Goal: Task Accomplishment & Management: Use online tool/utility

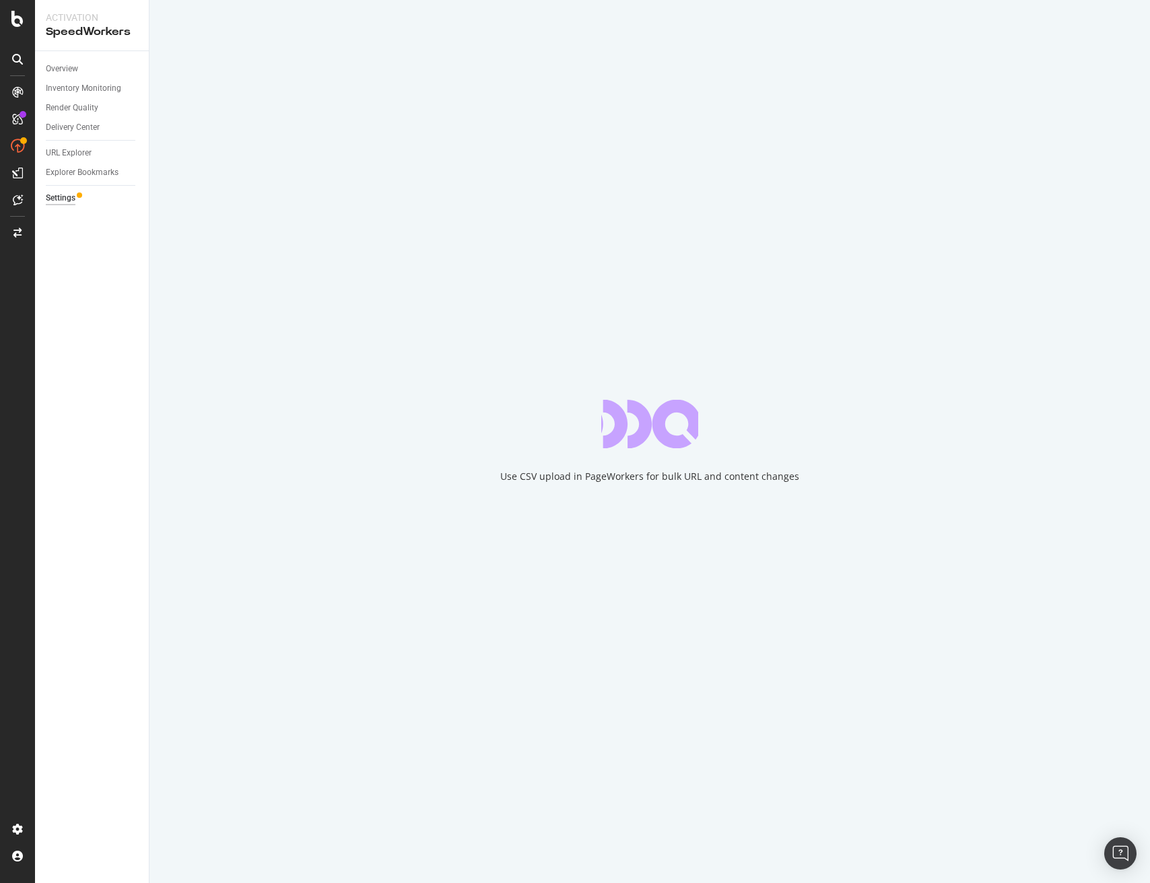
drag, startPoint x: 409, startPoint y: 151, endPoint x: 270, endPoint y: 116, distance: 143.8
click at [407, 151] on div "Use CSV upload in PageWorkers for bulk URL and content changes" at bounding box center [649, 441] width 1000 height 883
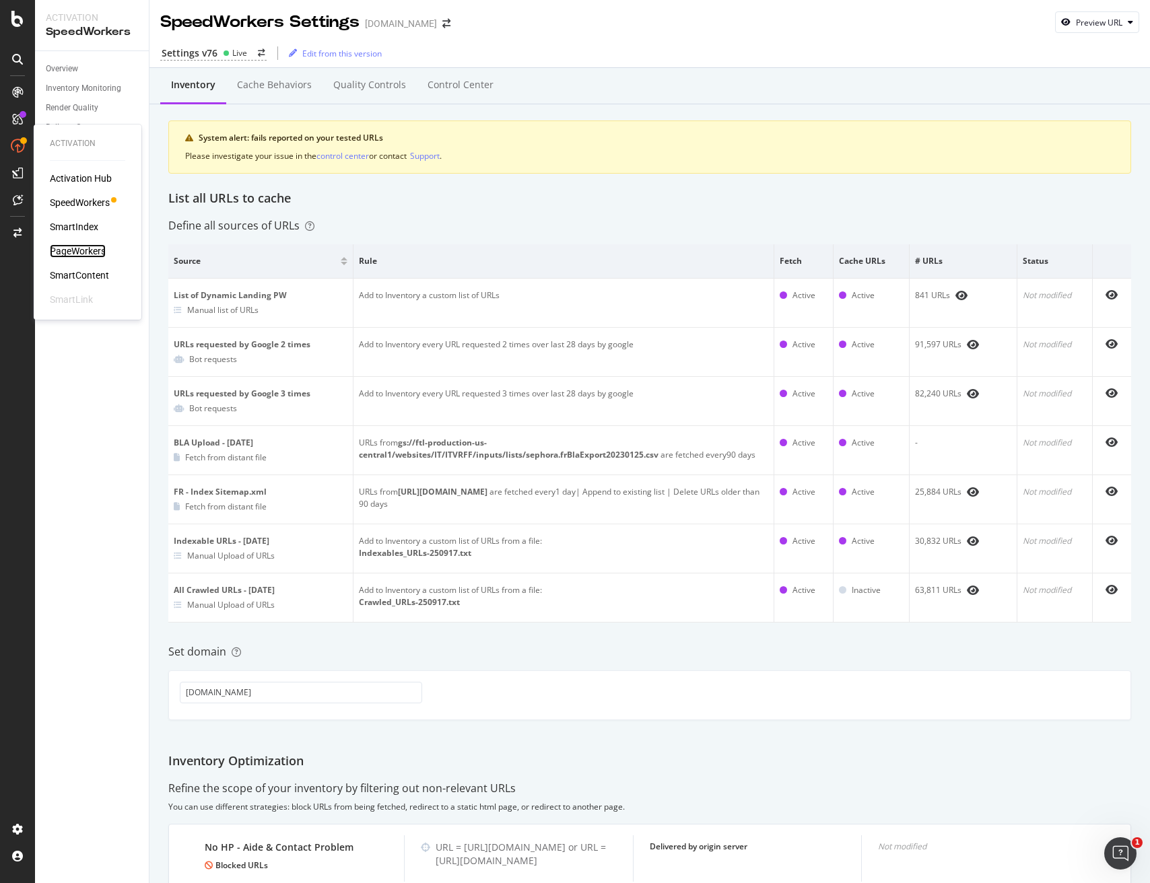
click at [90, 248] on div "PageWorkers" at bounding box center [78, 250] width 56 height 13
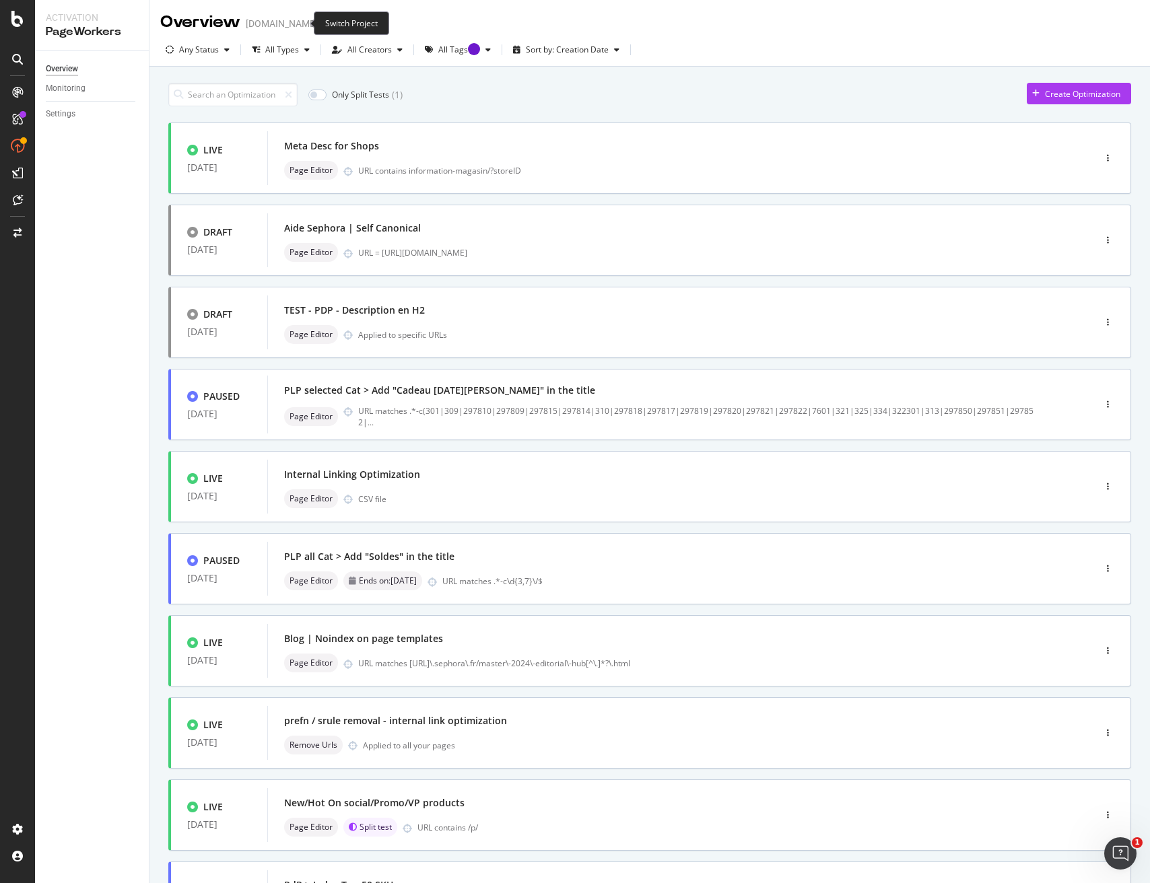
click at [323, 22] on icon "arrow-right-arrow-left" at bounding box center [327, 23] width 8 height 9
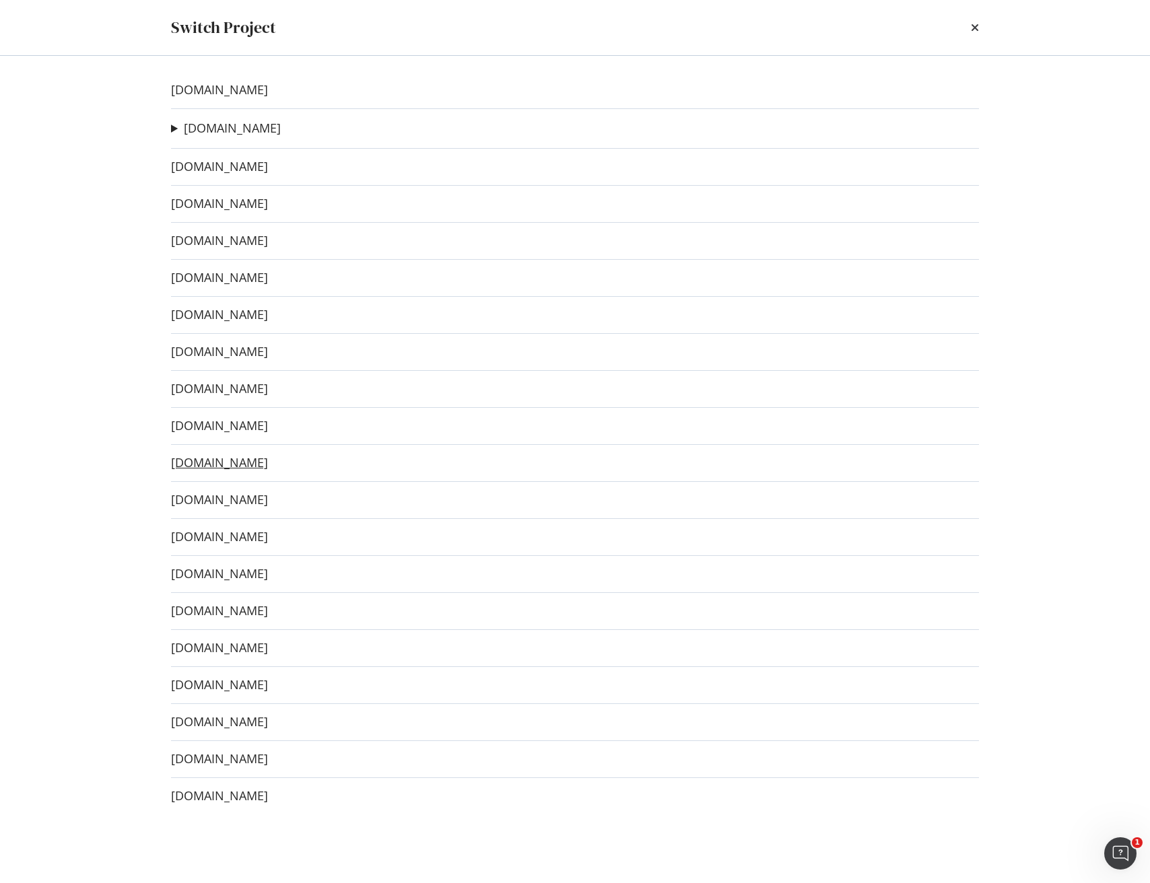
click at [227, 460] on link "[DOMAIN_NAME]" at bounding box center [219, 463] width 97 height 14
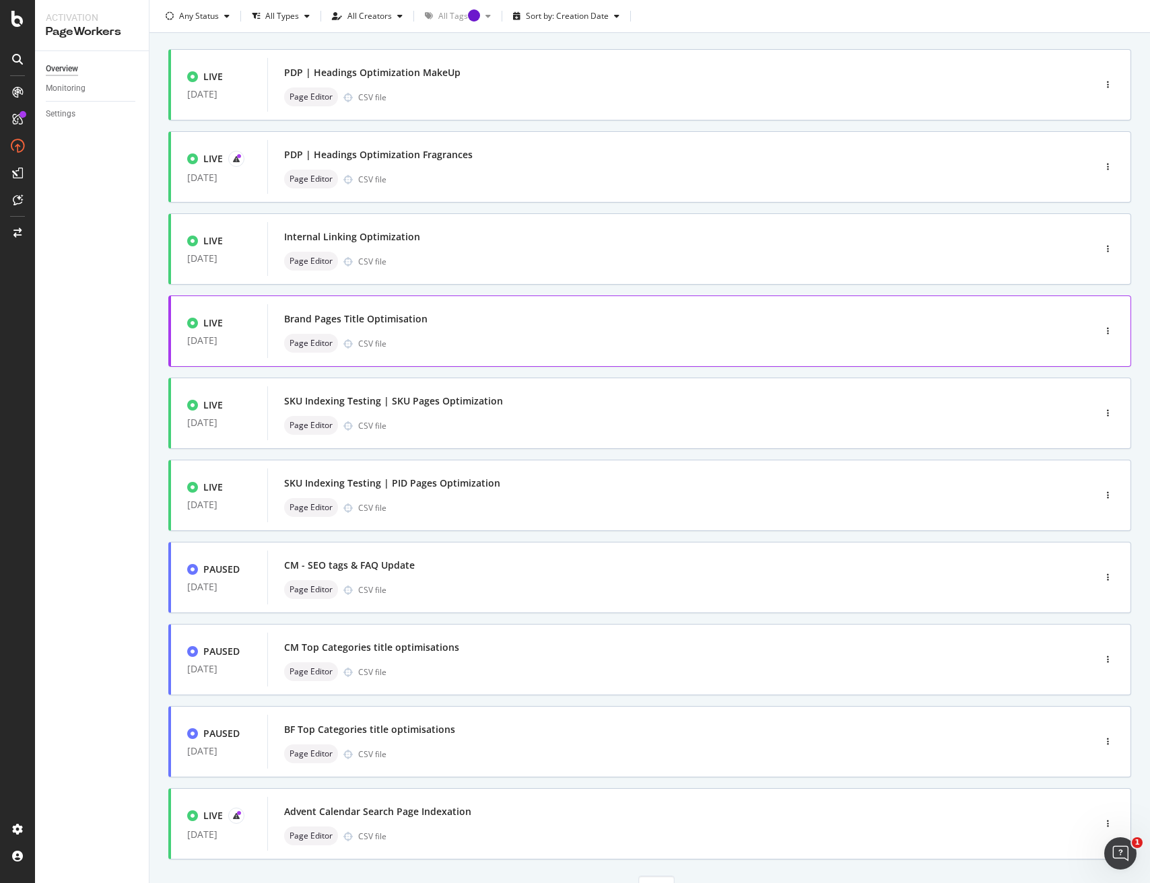
scroll to position [137, 0]
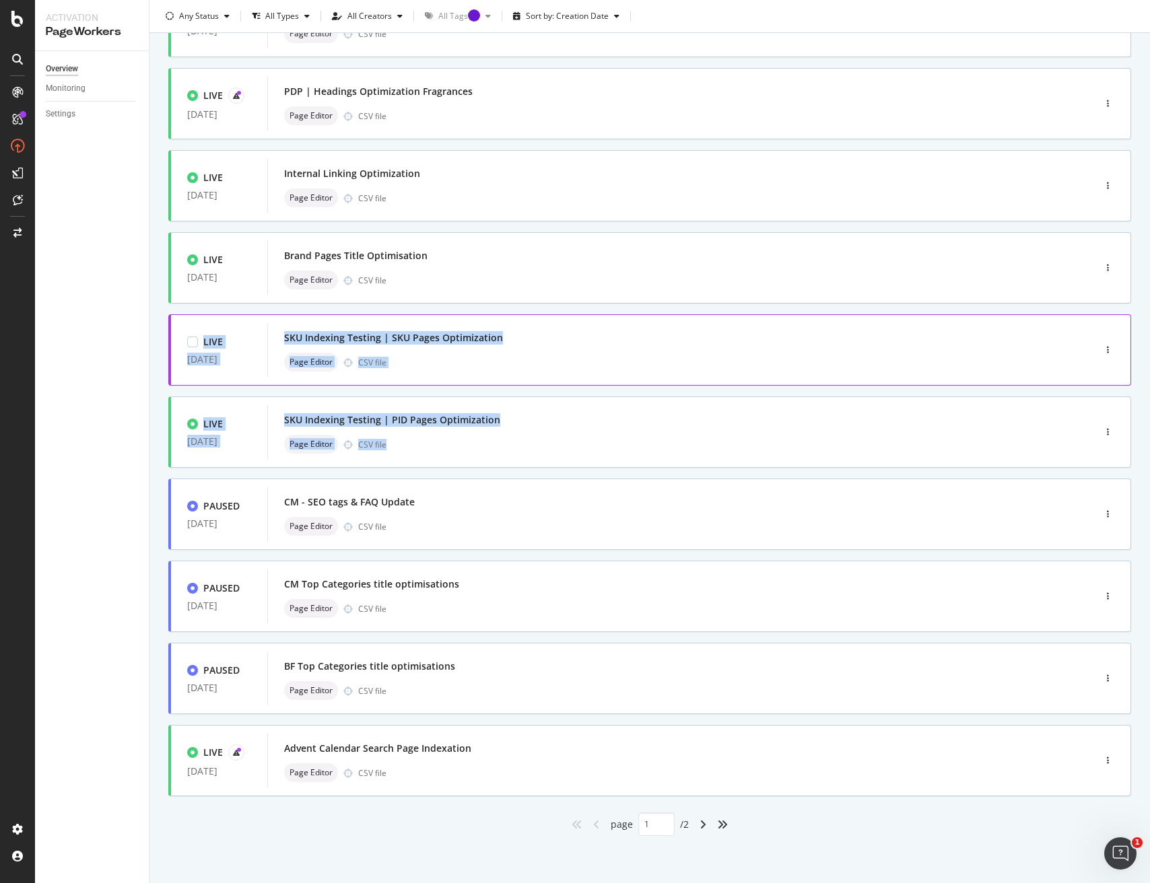
drag, startPoint x: 573, startPoint y: 437, endPoint x: 226, endPoint y: 324, distance: 364.8
click at [218, 314] on div "LIVE [DATE] PDP | Headings Optimization MakeUp Page Editor CSV file LIVE [DATE]…" at bounding box center [649, 411] width 962 height 850
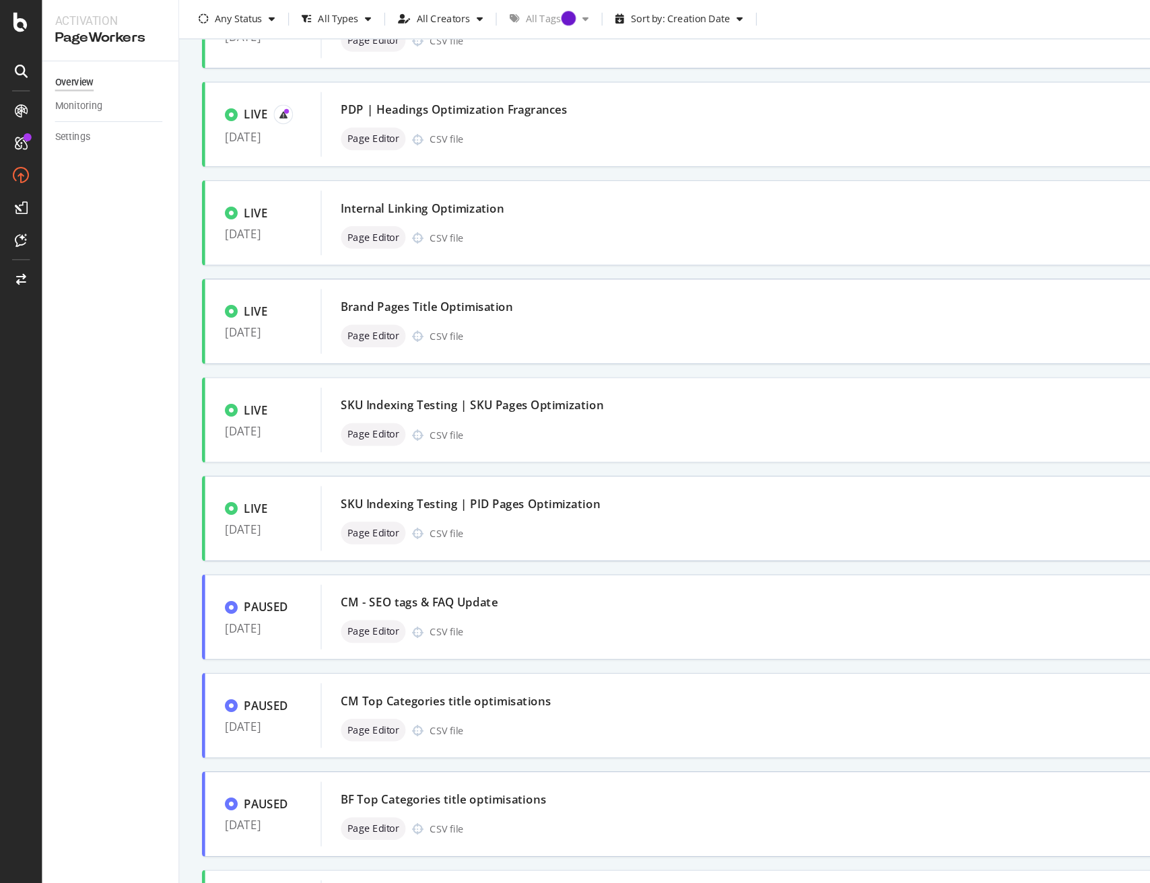
click at [146, 332] on div "Overview Monitoring Settings" at bounding box center [92, 467] width 114 height 832
click at [533, 345] on div "SKU Indexing Testing | SKU Pages Optimization" at bounding box center [660, 337] width 752 height 19
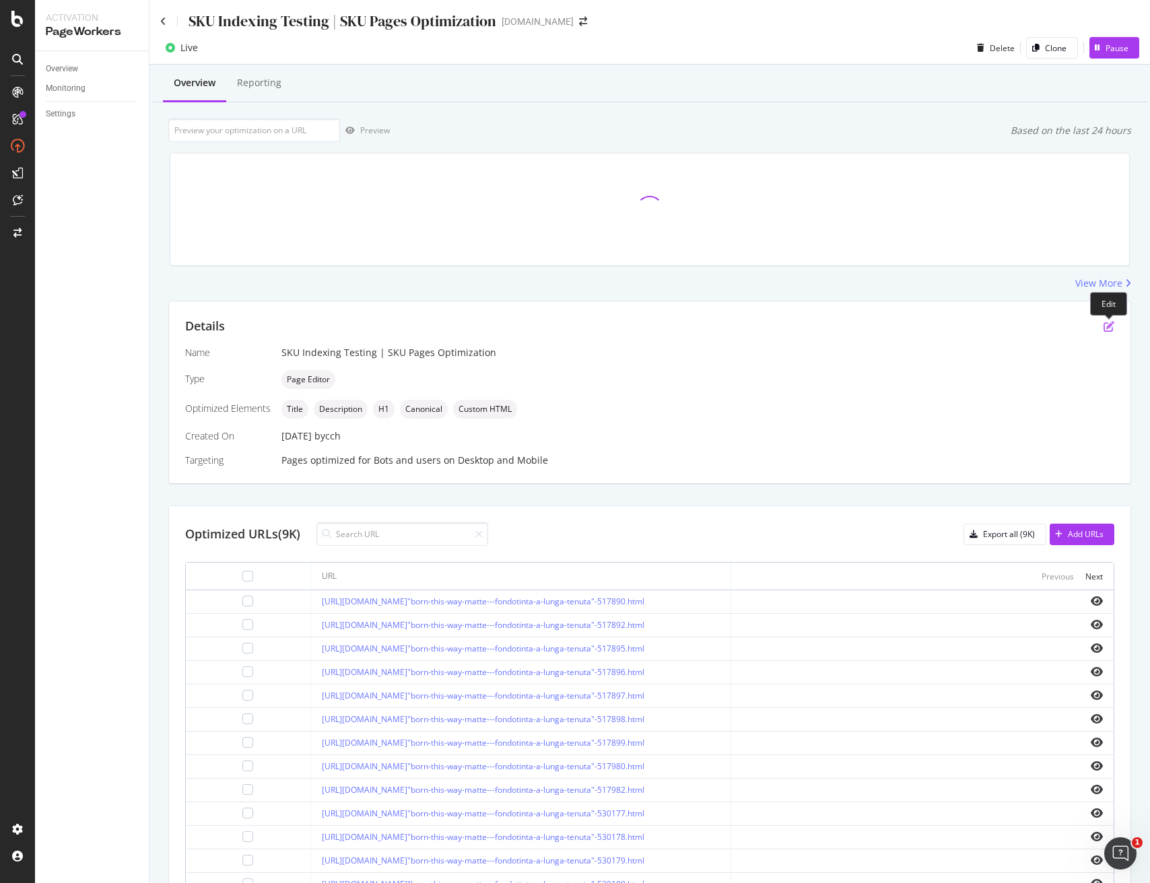
click at [1109, 330] on icon "pen-to-square" at bounding box center [1108, 326] width 11 height 11
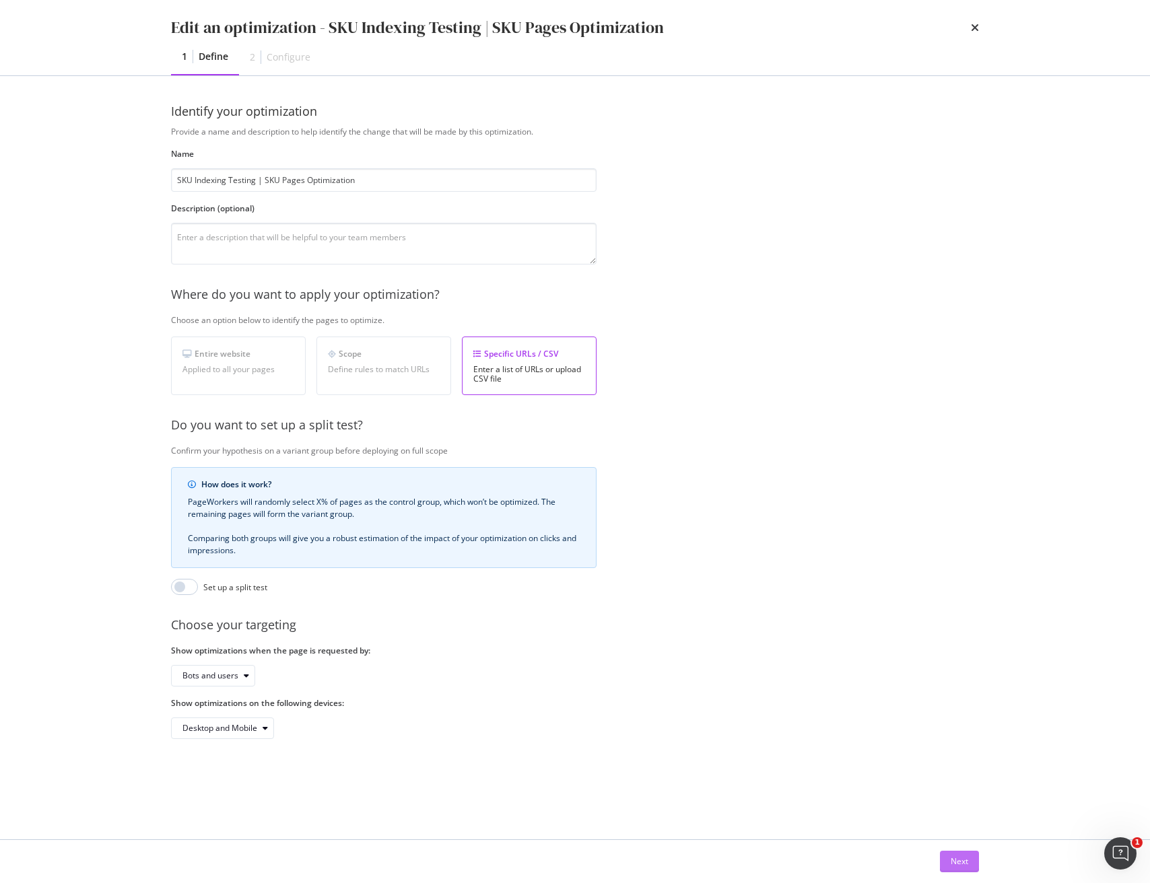
click at [952, 857] on div "Next" at bounding box center [958, 860] width 17 height 11
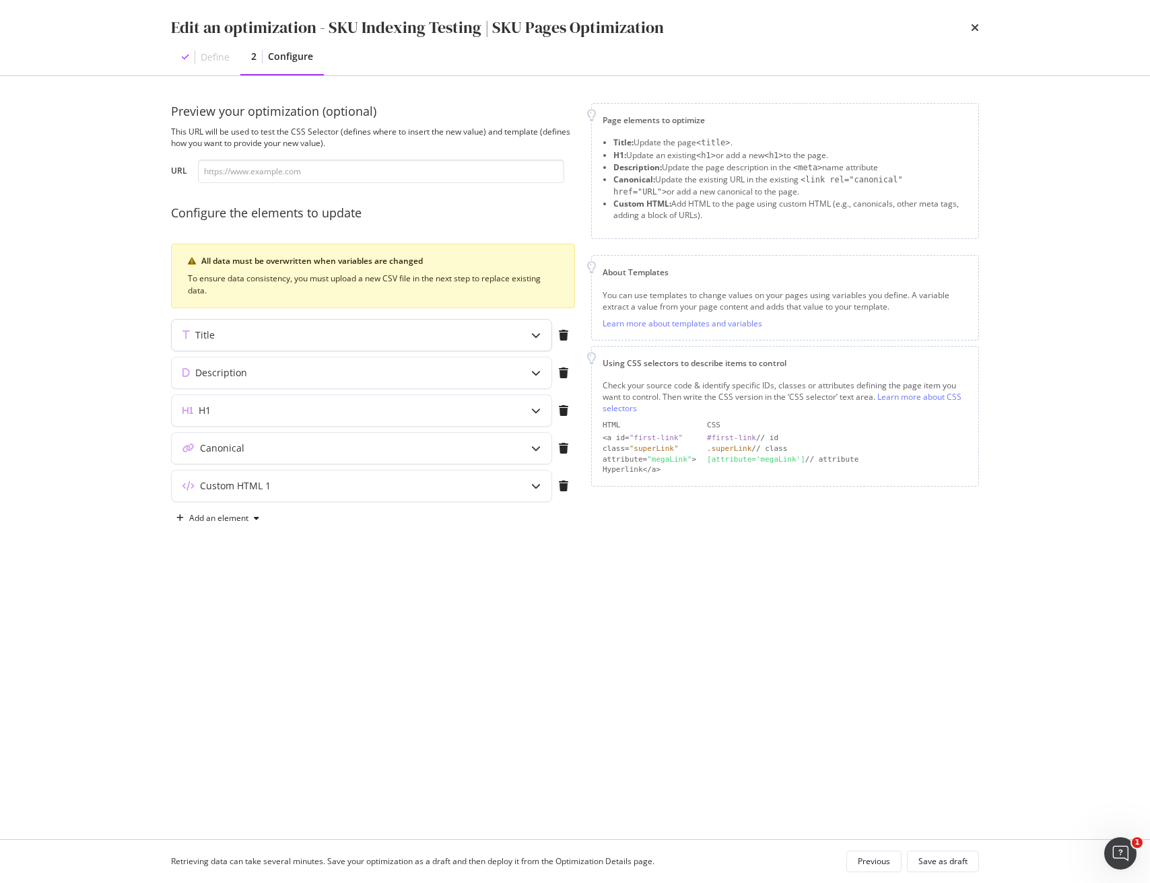
click at [516, 337] on div "Title" at bounding box center [362, 335] width 380 height 31
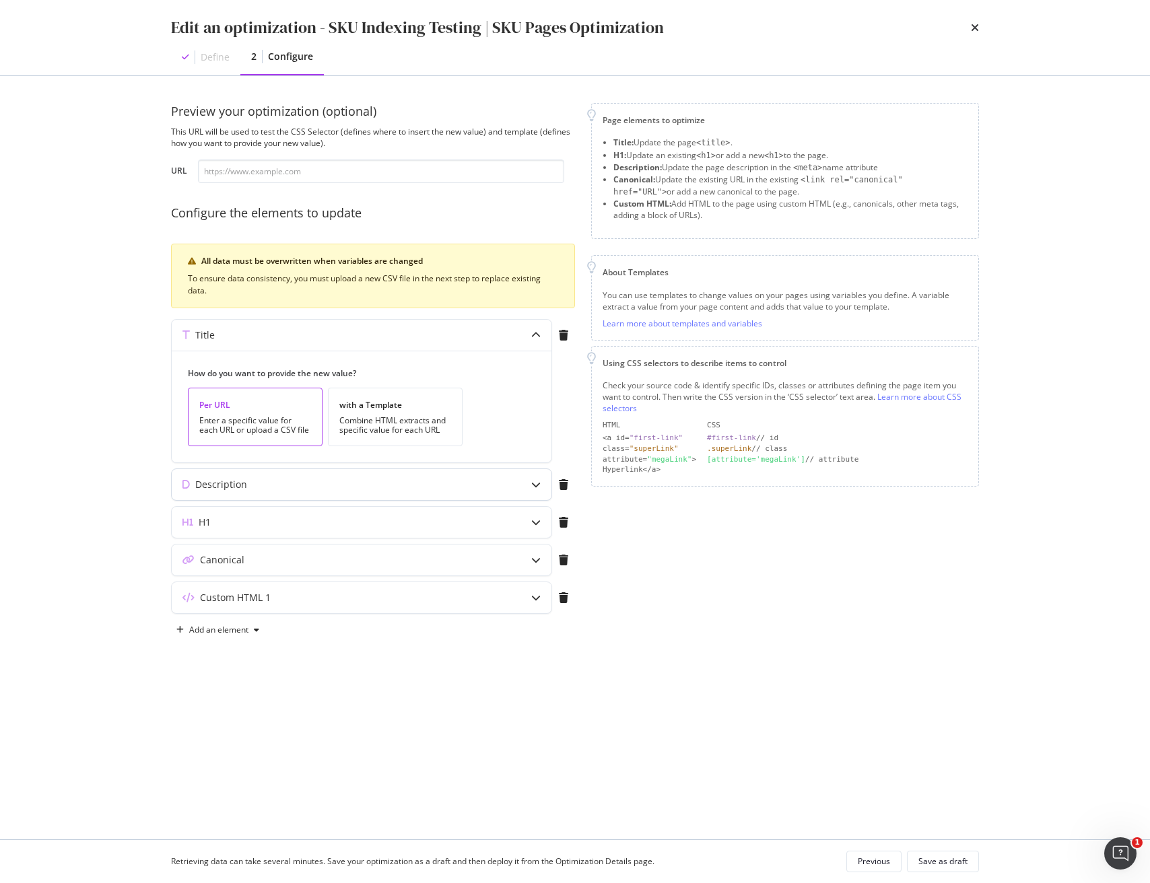
click at [515, 490] on div "Description" at bounding box center [362, 484] width 380 height 31
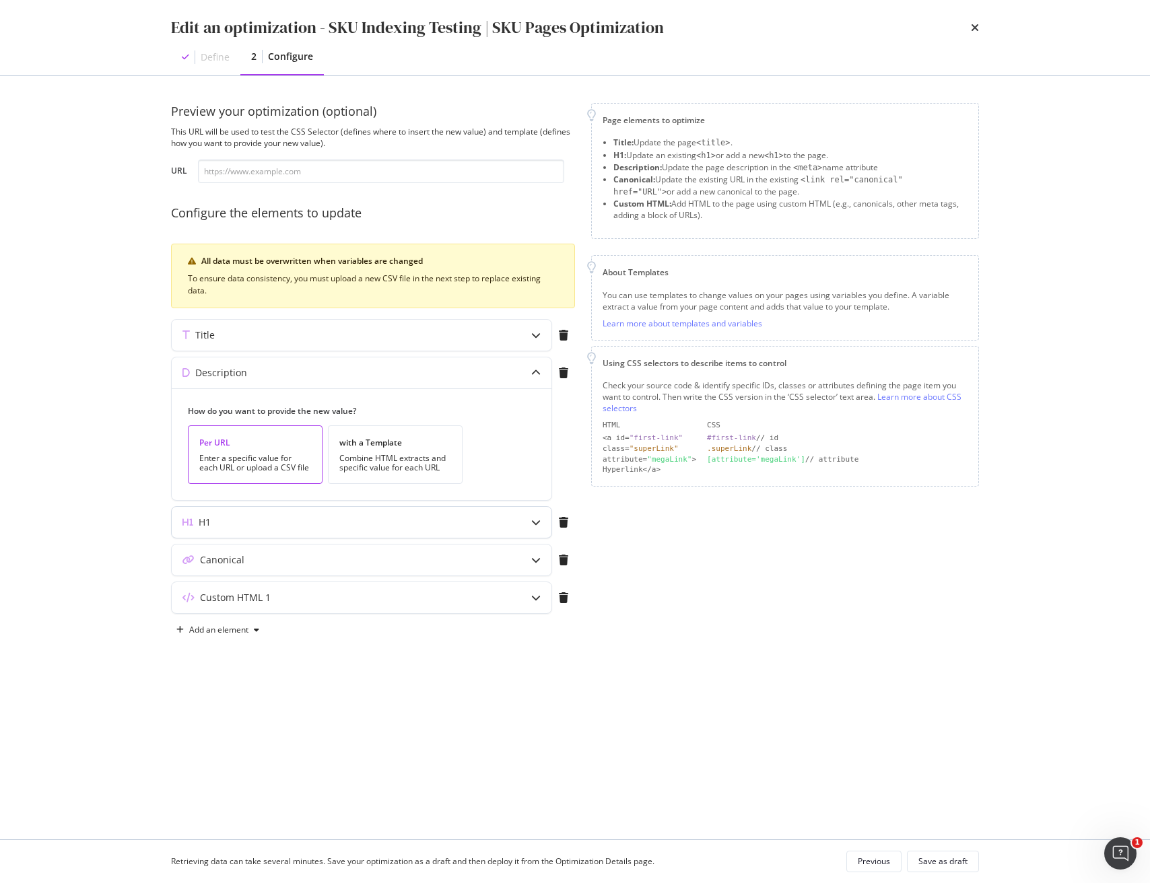
click at [491, 526] on div "H1" at bounding box center [335, 522] width 326 height 13
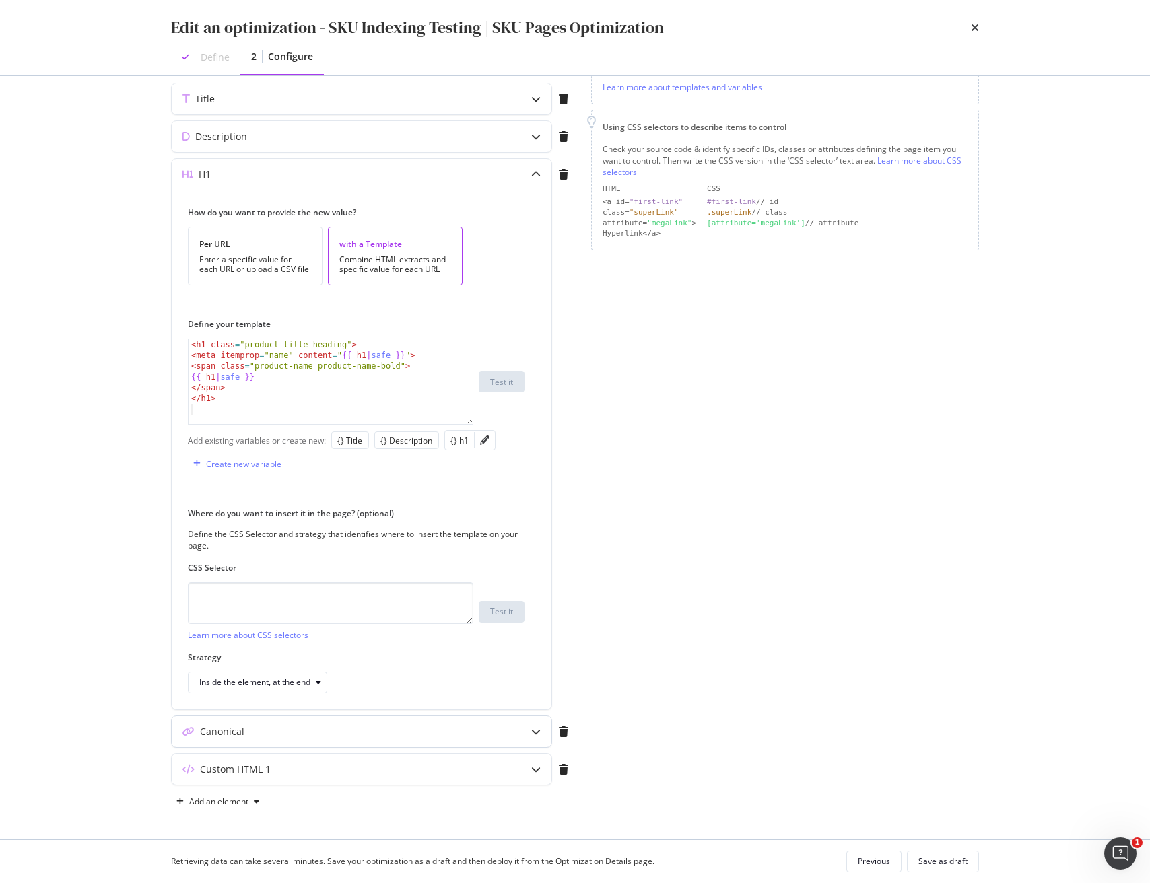
click at [427, 728] on div "Canonical" at bounding box center [335, 731] width 326 height 13
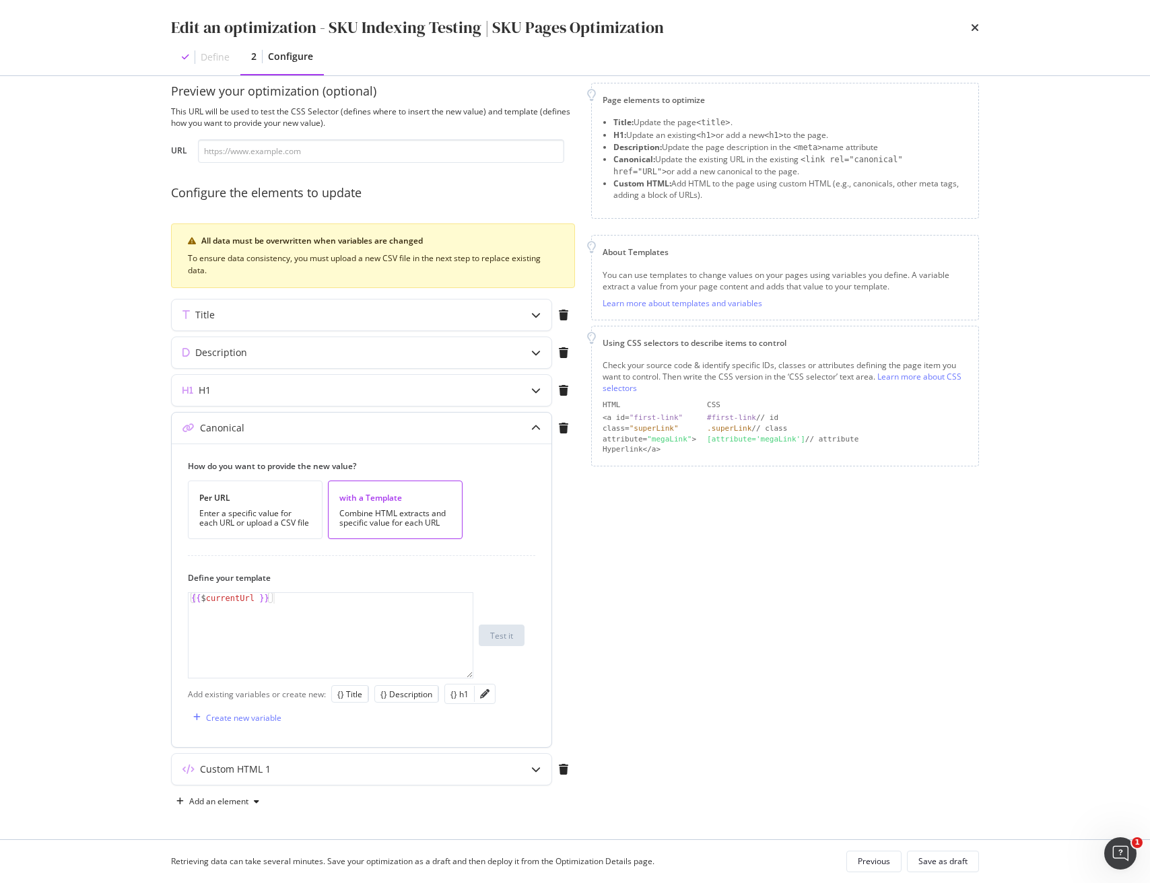
type textarea "{{ $currentUrl }}"
drag, startPoint x: 314, startPoint y: 603, endPoint x: 10, endPoint y: 574, distance: 305.6
click at [9, 574] on div "Edit an optimization - SKU Indexing Testing | SKU Pages Optimization Define 2 C…" at bounding box center [575, 441] width 1150 height 883
click at [275, 615] on div "{{ $ currentUrl }}" at bounding box center [330, 646] width 284 height 106
click at [237, 597] on div "{{ $ currentUrl }}" at bounding box center [330, 646] width 284 height 106
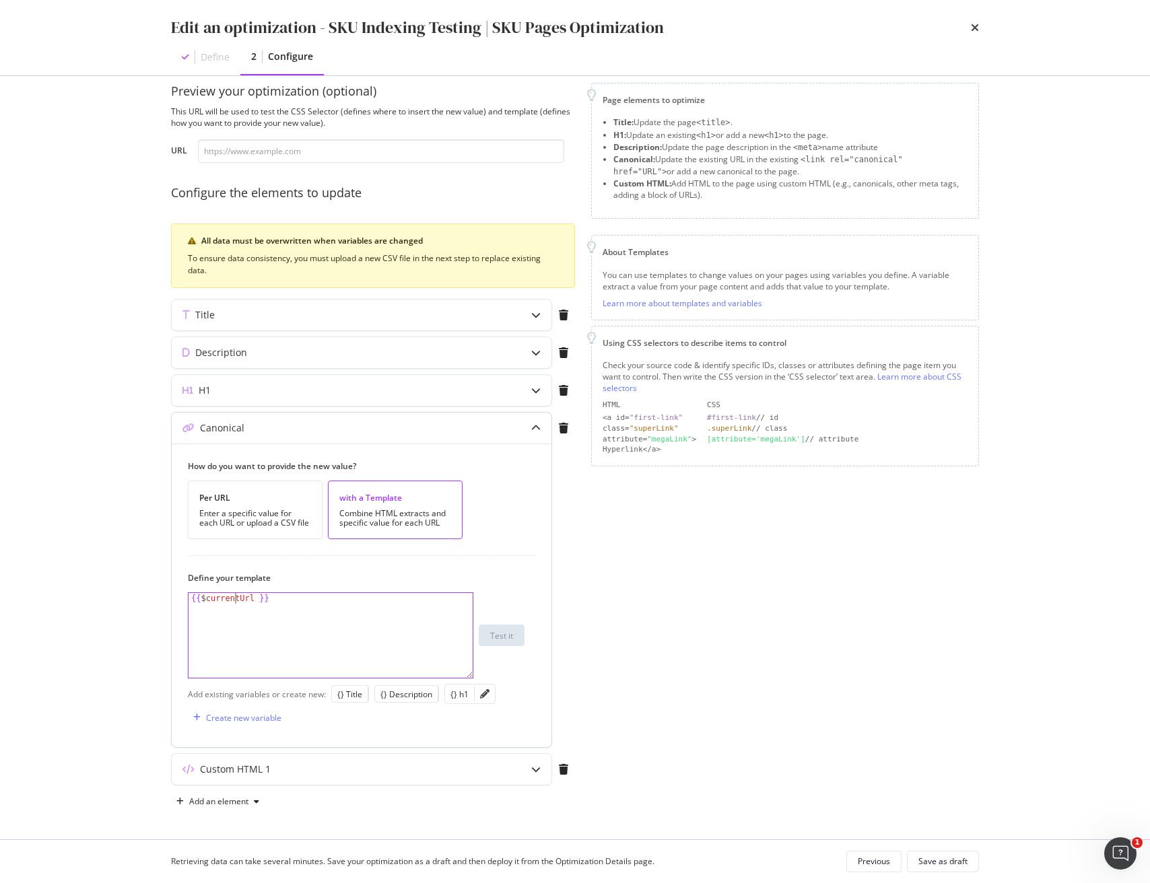
click at [237, 597] on div "{{ $ currentUrl }}" at bounding box center [330, 646] width 284 height 106
drag, startPoint x: 279, startPoint y: 626, endPoint x: 332, endPoint y: 627, distance: 53.2
click at [279, 626] on div "{{ $ currentUrl }}" at bounding box center [330, 646] width 284 height 106
click at [382, 627] on div "{{ $ currentUrl }}" at bounding box center [330, 646] width 284 height 106
click at [396, 769] on div "Custom HTML 1" at bounding box center [335, 769] width 326 height 13
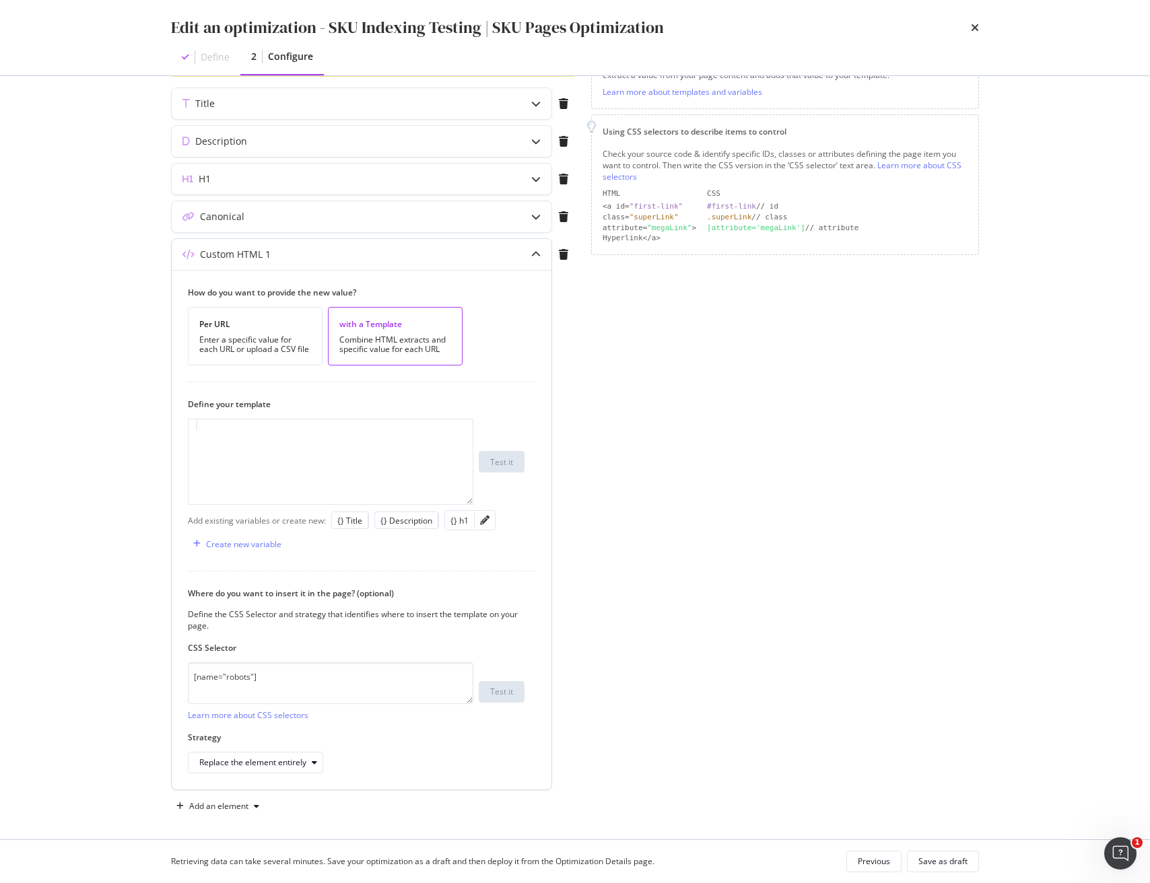
scroll to position [236, 0]
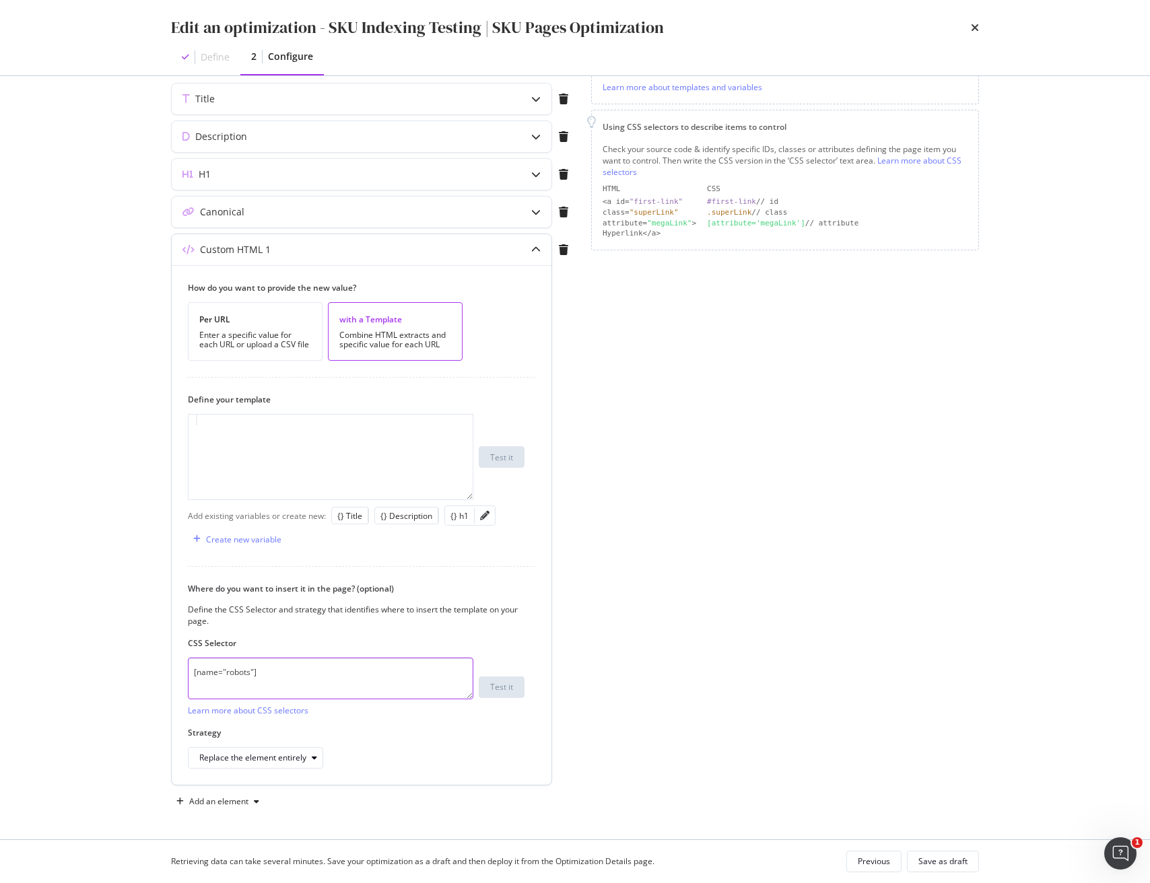
drag, startPoint x: 283, startPoint y: 664, endPoint x: 190, endPoint y: 680, distance: 94.3
click at [44, 653] on div "Edit an optimization - SKU Indexing Testing | SKU Pages Optimization Define 2 C…" at bounding box center [575, 441] width 1150 height 883
drag, startPoint x: 294, startPoint y: 680, endPoint x: 28, endPoint y: 662, distance: 266.5
click at [28, 662] on div "Edit an optimization - SKU Indexing Testing | SKU Pages Optimization Define 2 C…" at bounding box center [575, 441] width 1150 height 883
click at [62, 660] on div "Edit an optimization - SKU Indexing Testing | SKU Pages Optimization Define 2 C…" at bounding box center [575, 441] width 1150 height 883
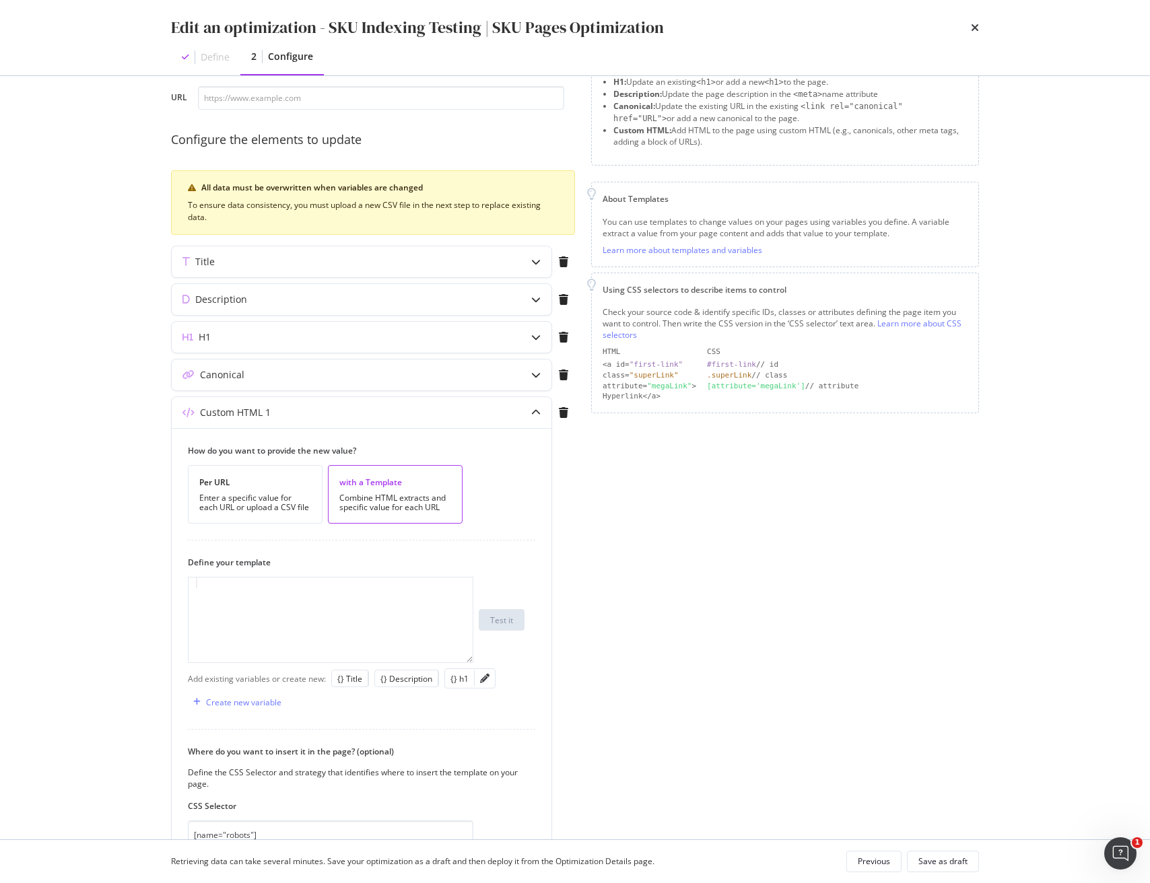
scroll to position [0, 0]
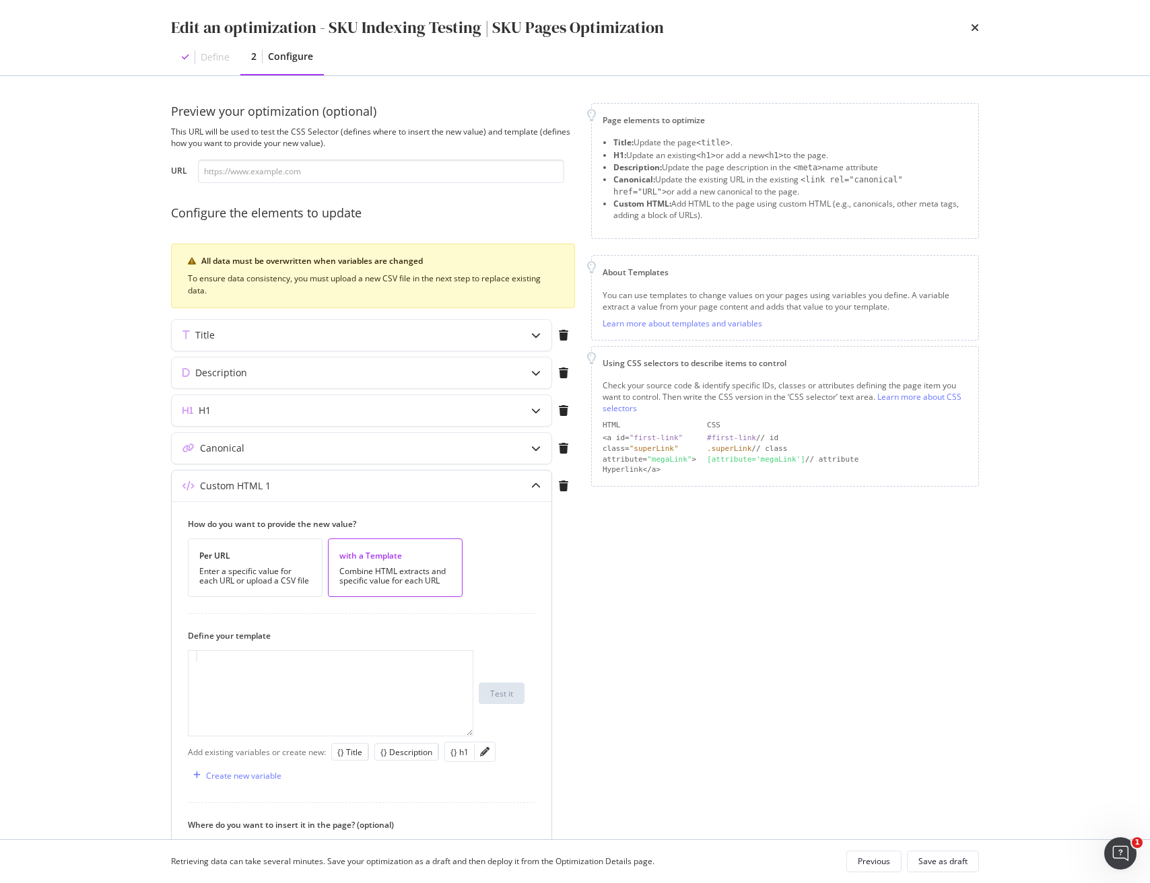
click at [528, 485] on div "modal" at bounding box center [535, 485] width 31 height 31
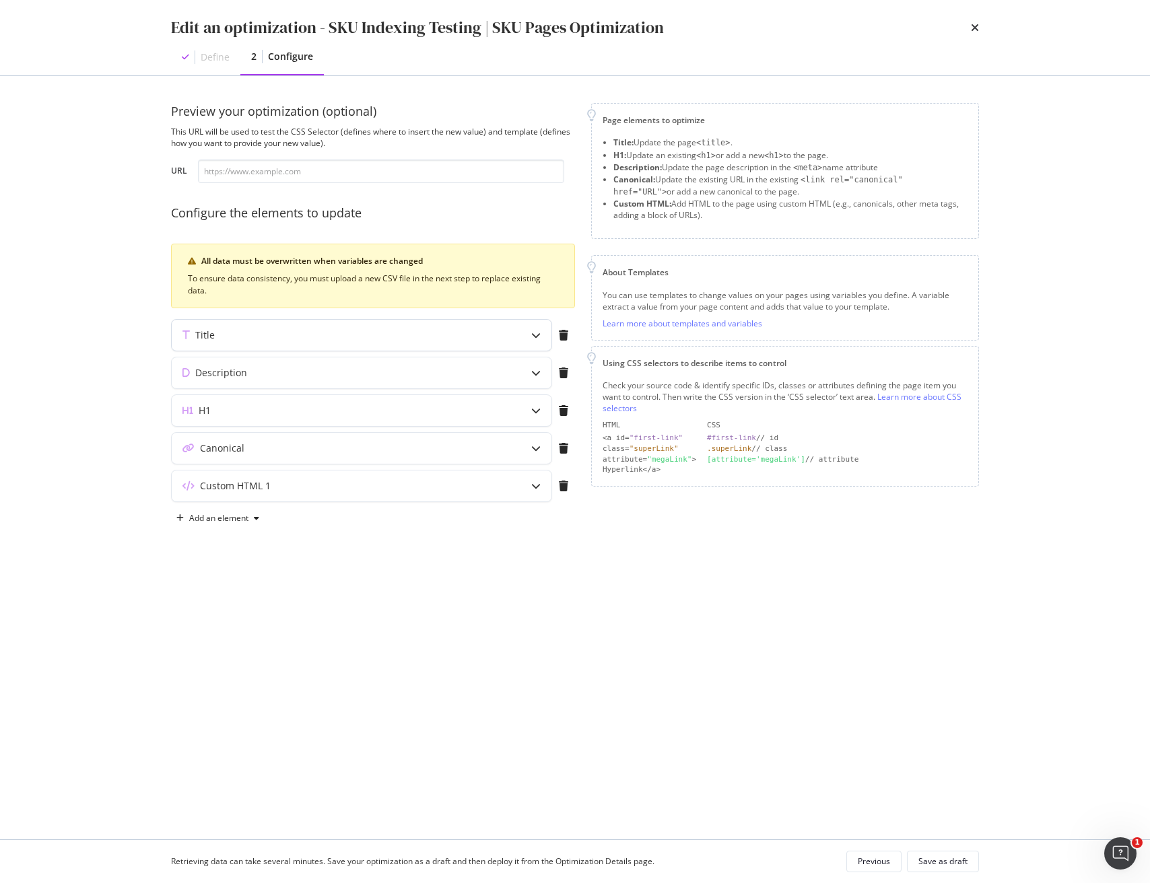
click at [515, 343] on div "Title" at bounding box center [362, 335] width 380 height 31
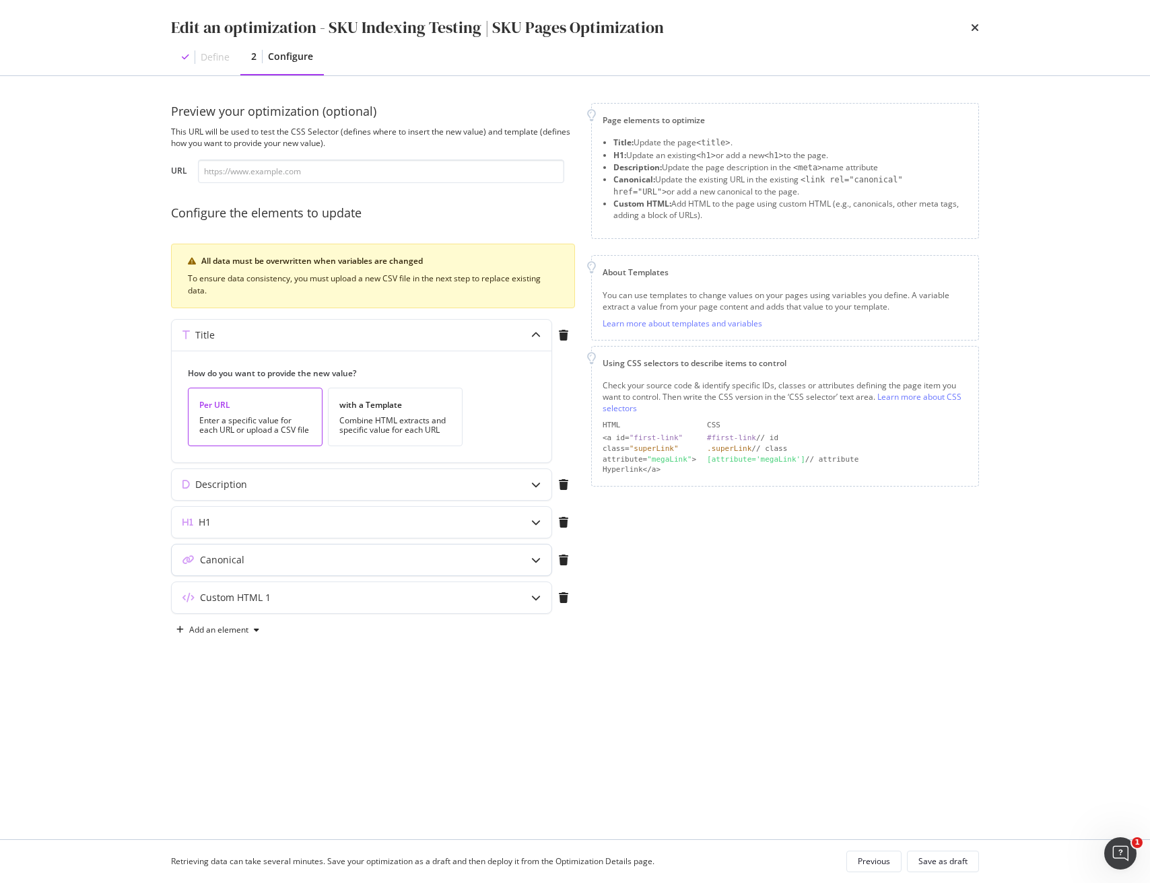
click at [428, 575] on div "Canonical" at bounding box center [362, 560] width 380 height 31
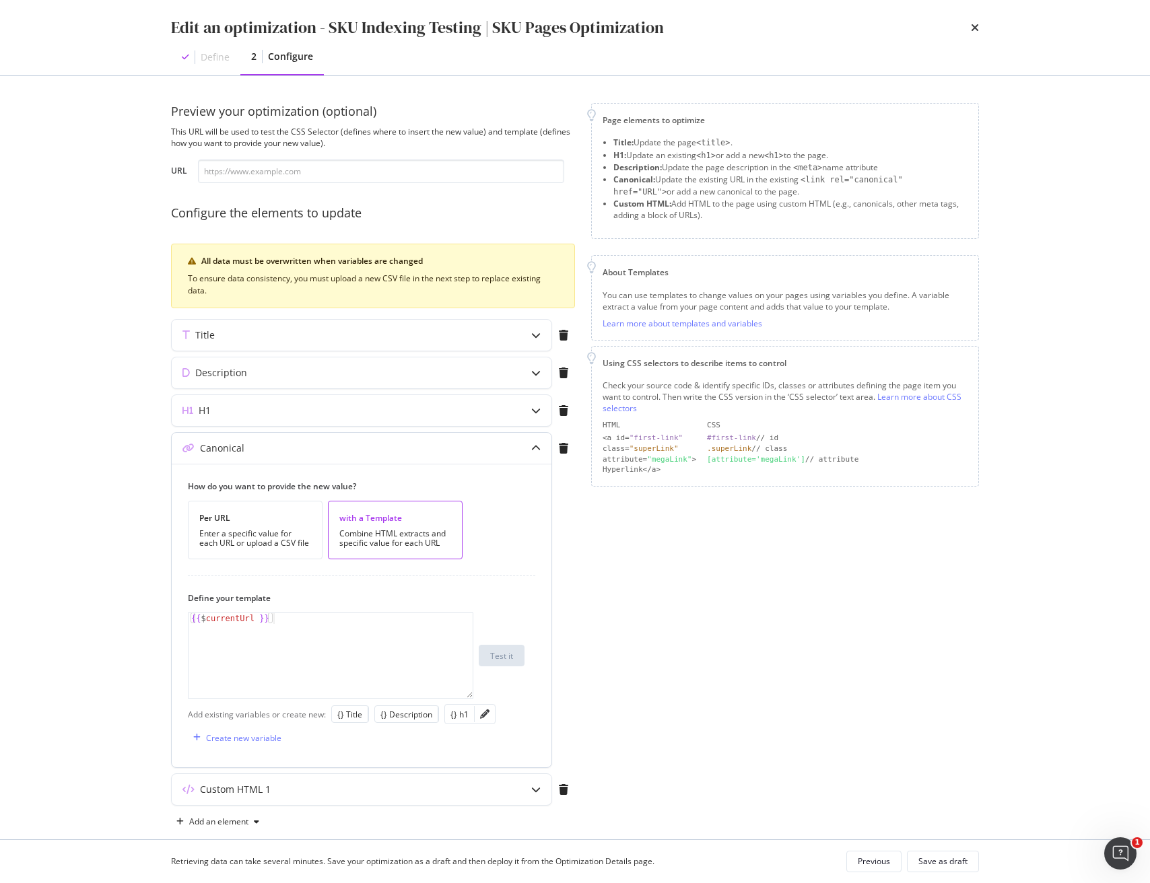
type textarea "{{ $currentUrl }}"
drag, startPoint x: 288, startPoint y: 633, endPoint x: 122, endPoint y: 619, distance: 166.9
click at [122, 619] on div "Edit an optimization - SKU Indexing Testing | SKU Pages Optimization Define 2 C…" at bounding box center [575, 441] width 1150 height 883
click at [530, 333] on div "modal" at bounding box center [535, 335] width 31 height 31
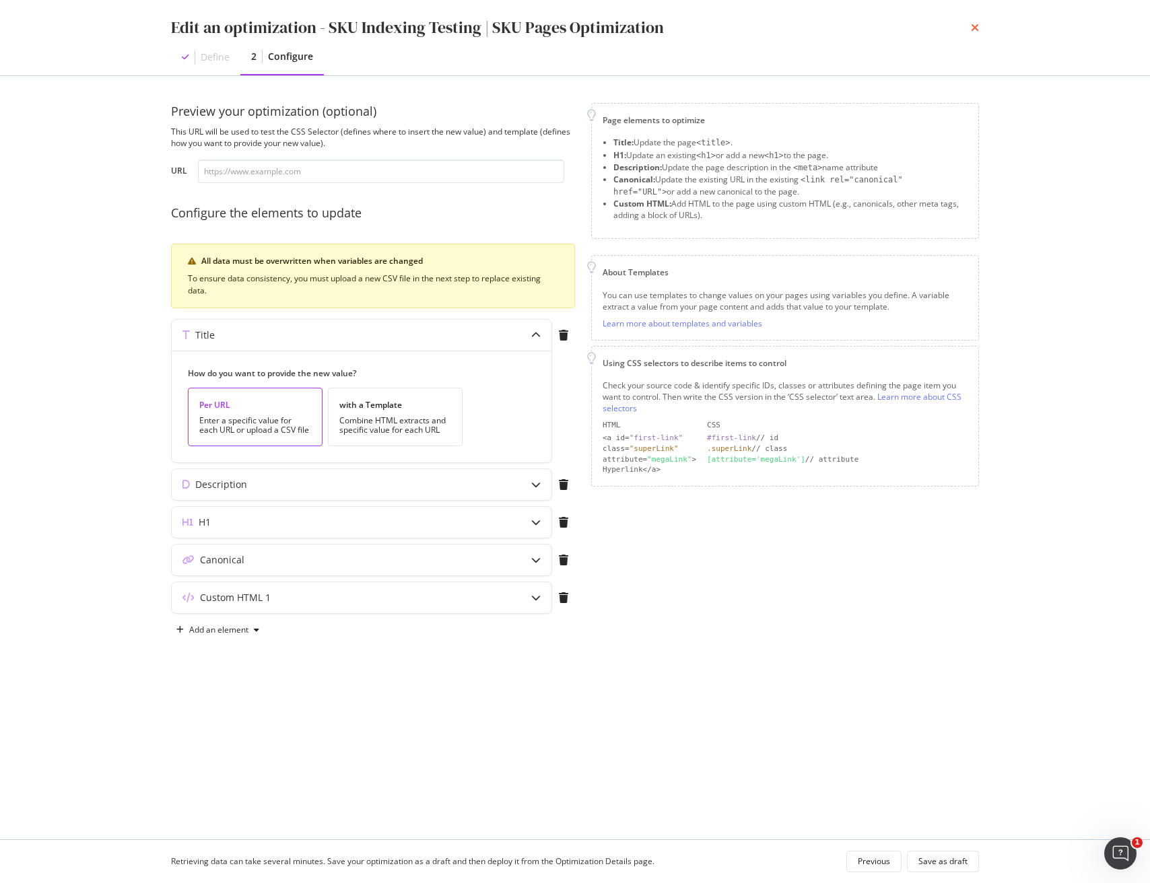
click at [975, 28] on icon "times" at bounding box center [975, 27] width 8 height 11
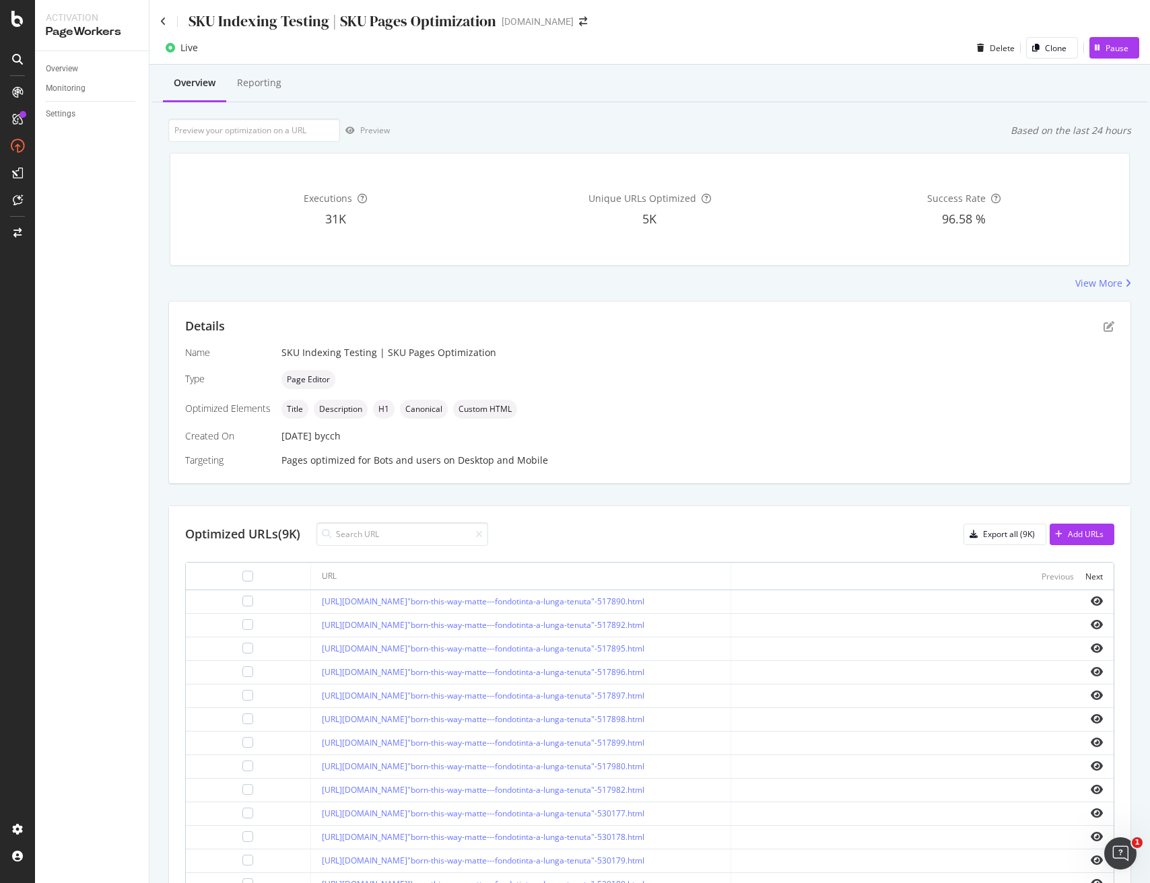
scroll to position [1, 0]
click at [242, 603] on div at bounding box center [247, 600] width 11 height 11
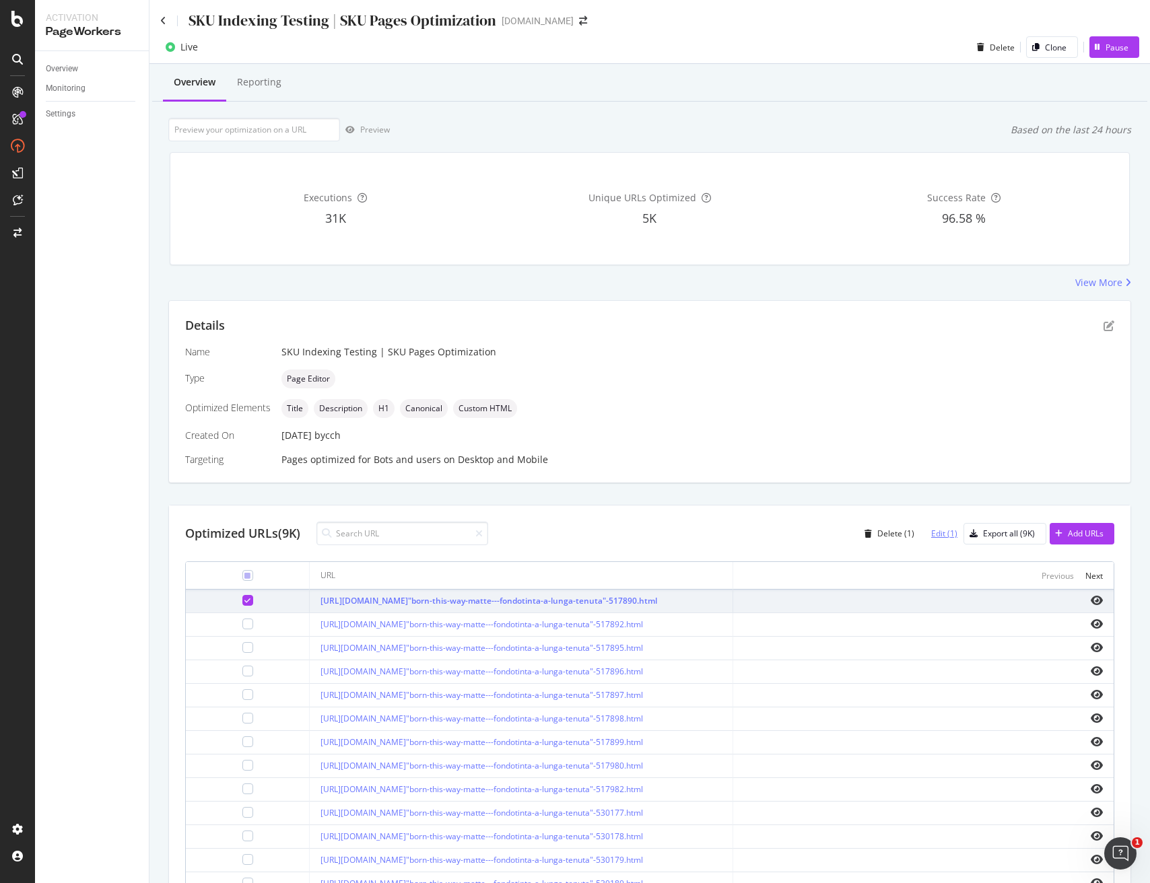
click at [941, 536] on div "Edit (1)" at bounding box center [944, 533] width 26 height 11
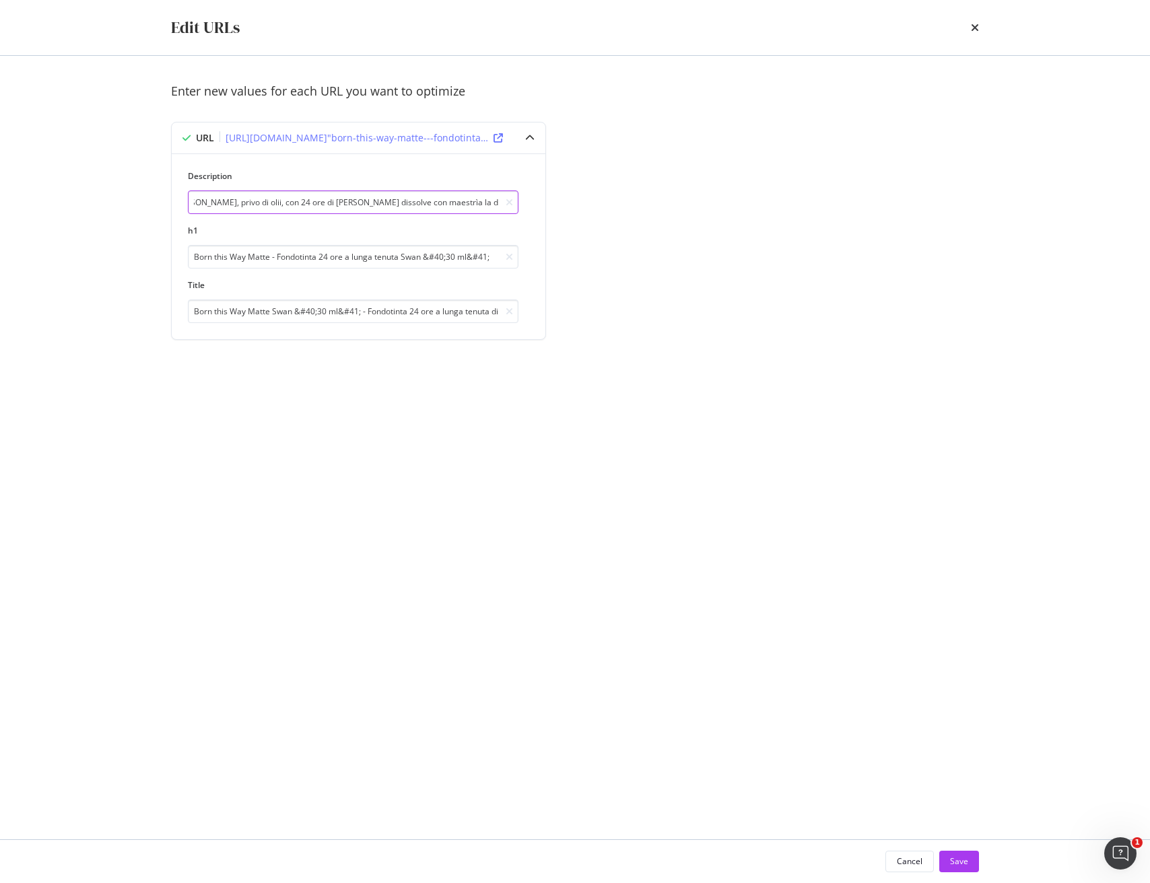
scroll to position [0, 1278]
drag, startPoint x: 195, startPoint y: 201, endPoint x: 592, endPoint y: 207, distance: 396.5
click at [592, 207] on div "Enter new values for each URL you want to optimize URL [URL][DOMAIN_NAME]"born-…" at bounding box center [575, 227] width 808 height 289
drag, startPoint x: 203, startPoint y: 258, endPoint x: 650, endPoint y: 253, distance: 446.3
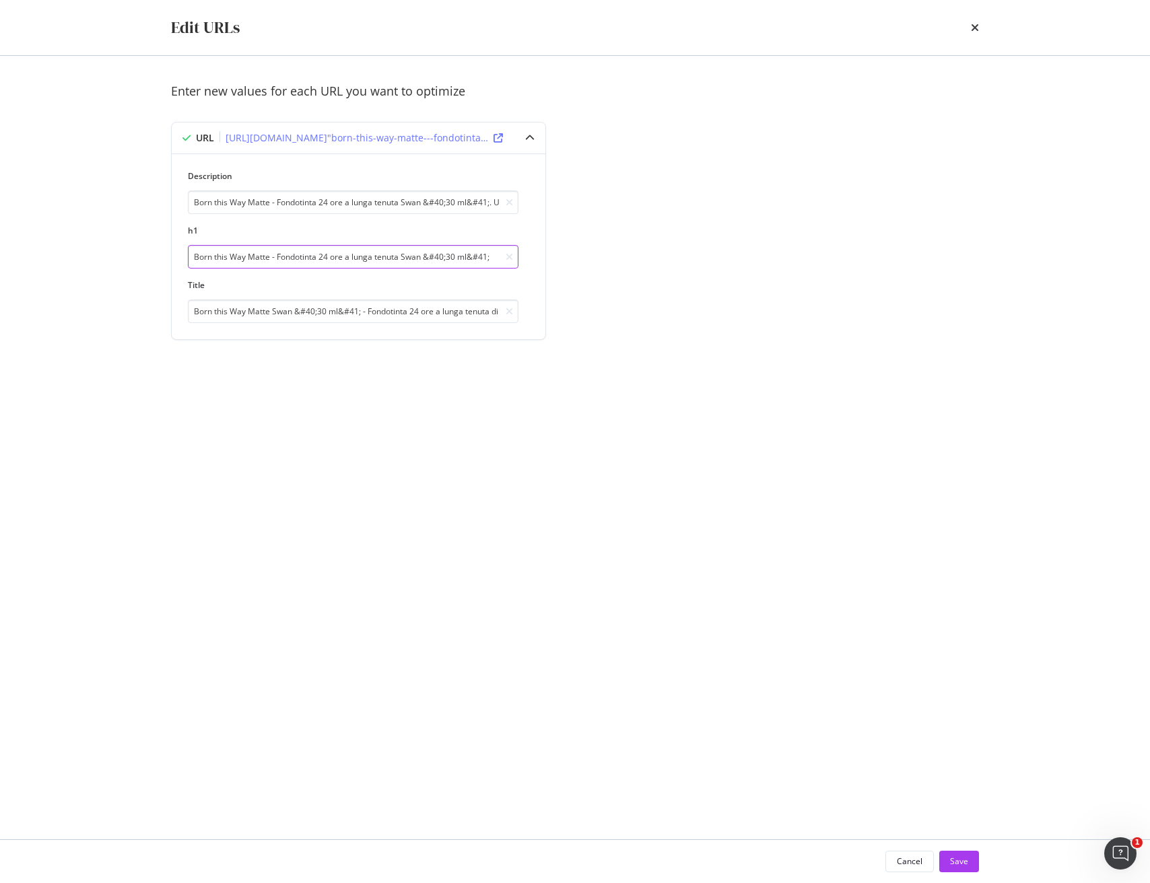
click at [650, 253] on div "Enter new values for each URL you want to optimize URL [URL][DOMAIN_NAME]"born-…" at bounding box center [575, 227] width 808 height 289
drag, startPoint x: 444, startPoint y: 376, endPoint x: 347, endPoint y: 351, distance: 100.7
click at [442, 376] on div "Enter new values for each URL you want to optimize URL [URL][DOMAIN_NAME]"born-…" at bounding box center [575, 448] width 808 height 730
drag, startPoint x: 244, startPoint y: 316, endPoint x: 510, endPoint y: 353, distance: 267.9
click at [456, 320] on input "Born this Way Matte Swan &#40;30 ml&#41; - Fondotinta 24 ore a lunga tenuta di …" at bounding box center [353, 312] width 330 height 24
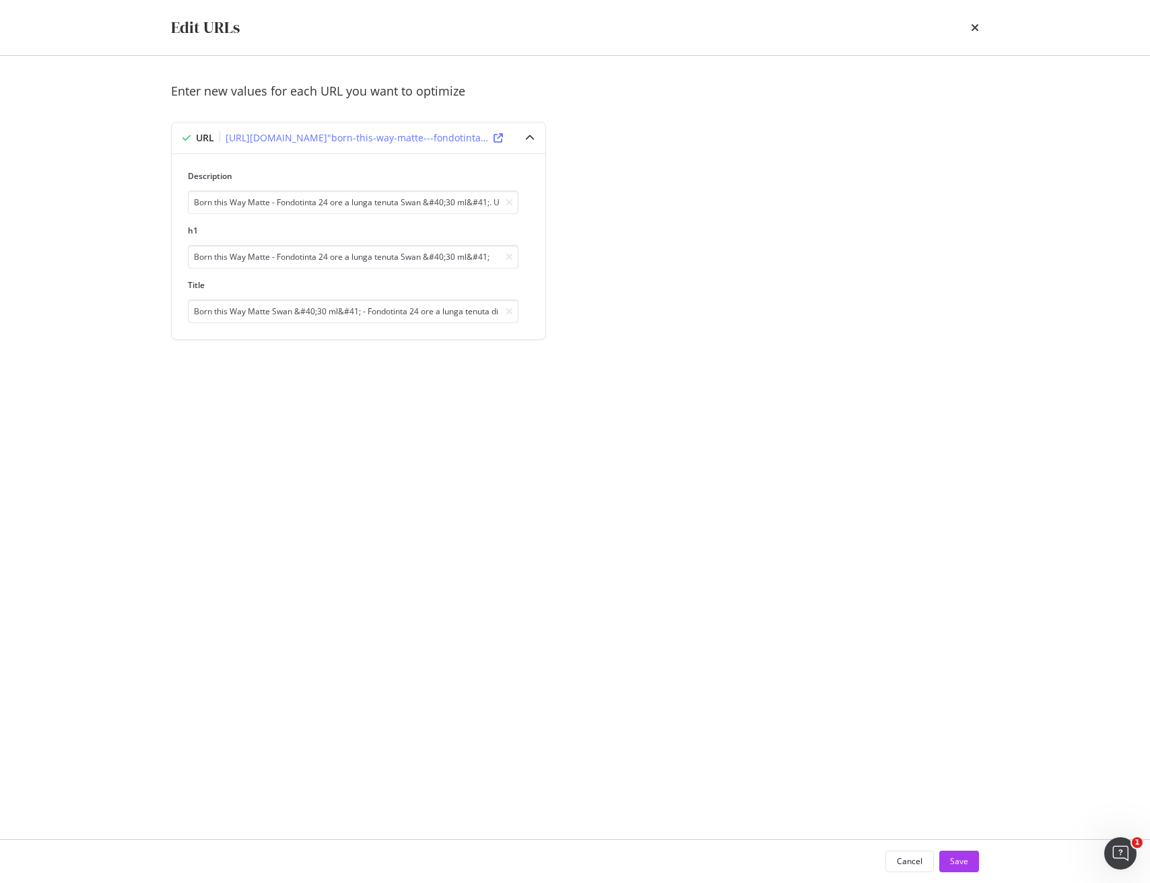
drag, startPoint x: 518, startPoint y: 364, endPoint x: 595, endPoint y: 380, distance: 78.3
click at [518, 364] on div "Enter new values for each URL you want to optimize URL [URL][DOMAIN_NAME]"born-…" at bounding box center [575, 227] width 808 height 289
click at [980, 32] on div "Edit URLs" at bounding box center [575, 27] width 862 height 55
click at [973, 30] on icon "times" at bounding box center [975, 27] width 8 height 11
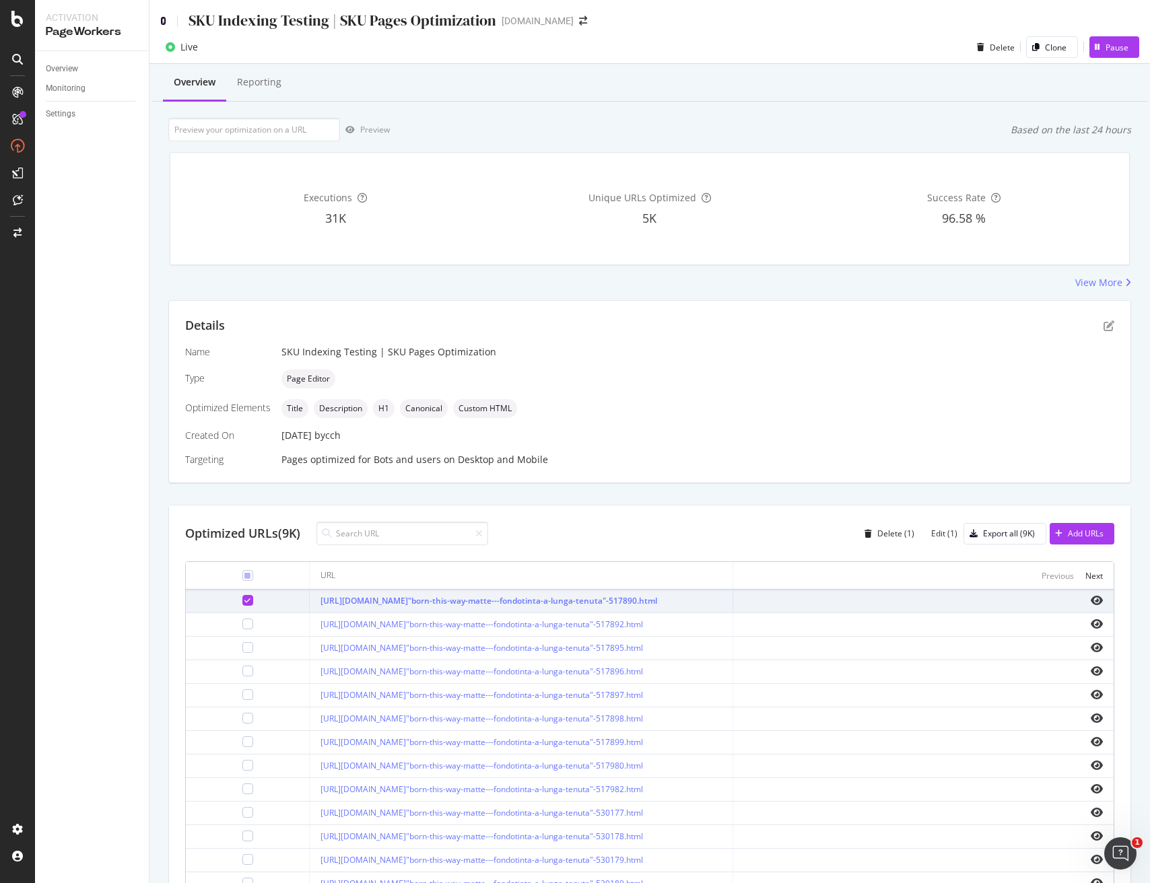
click at [161, 22] on icon at bounding box center [163, 20] width 6 height 9
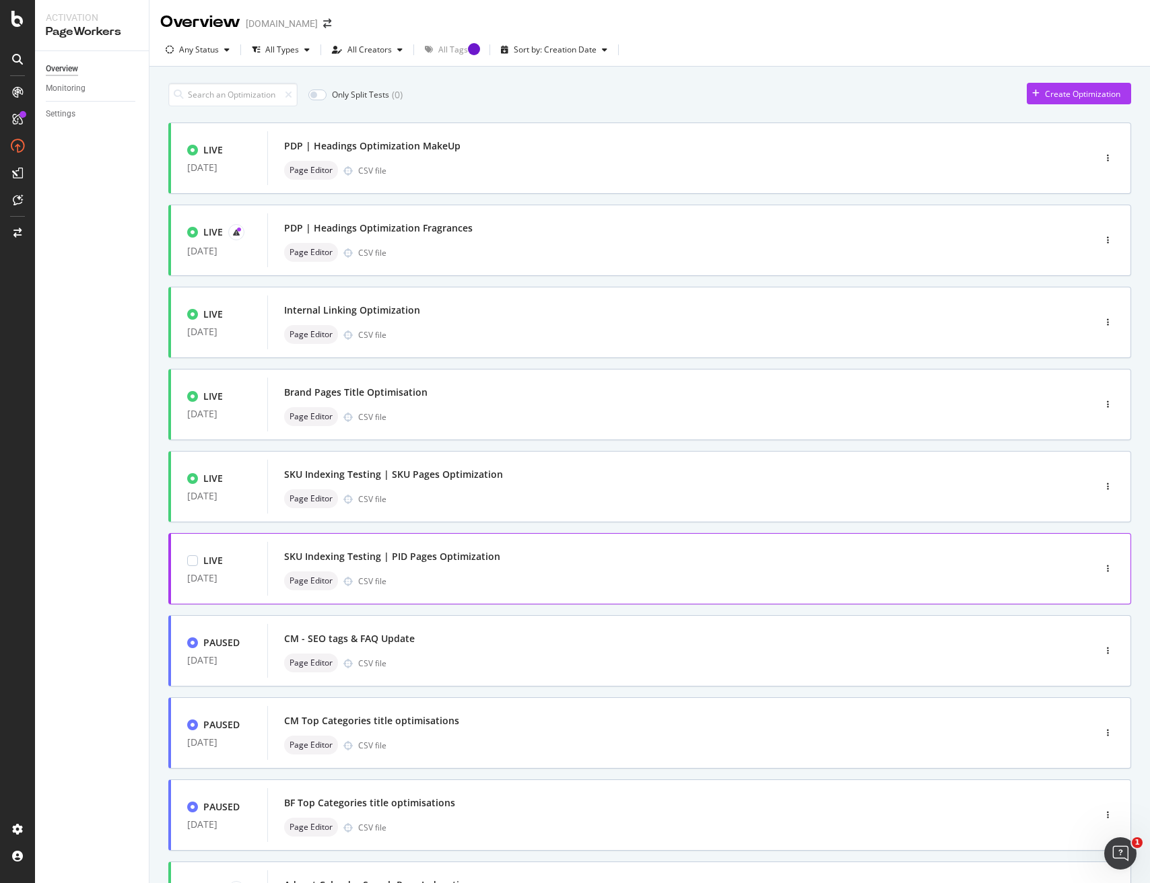
click at [528, 550] on div "SKU Indexing Testing | PID Pages Optimization" at bounding box center [660, 556] width 752 height 19
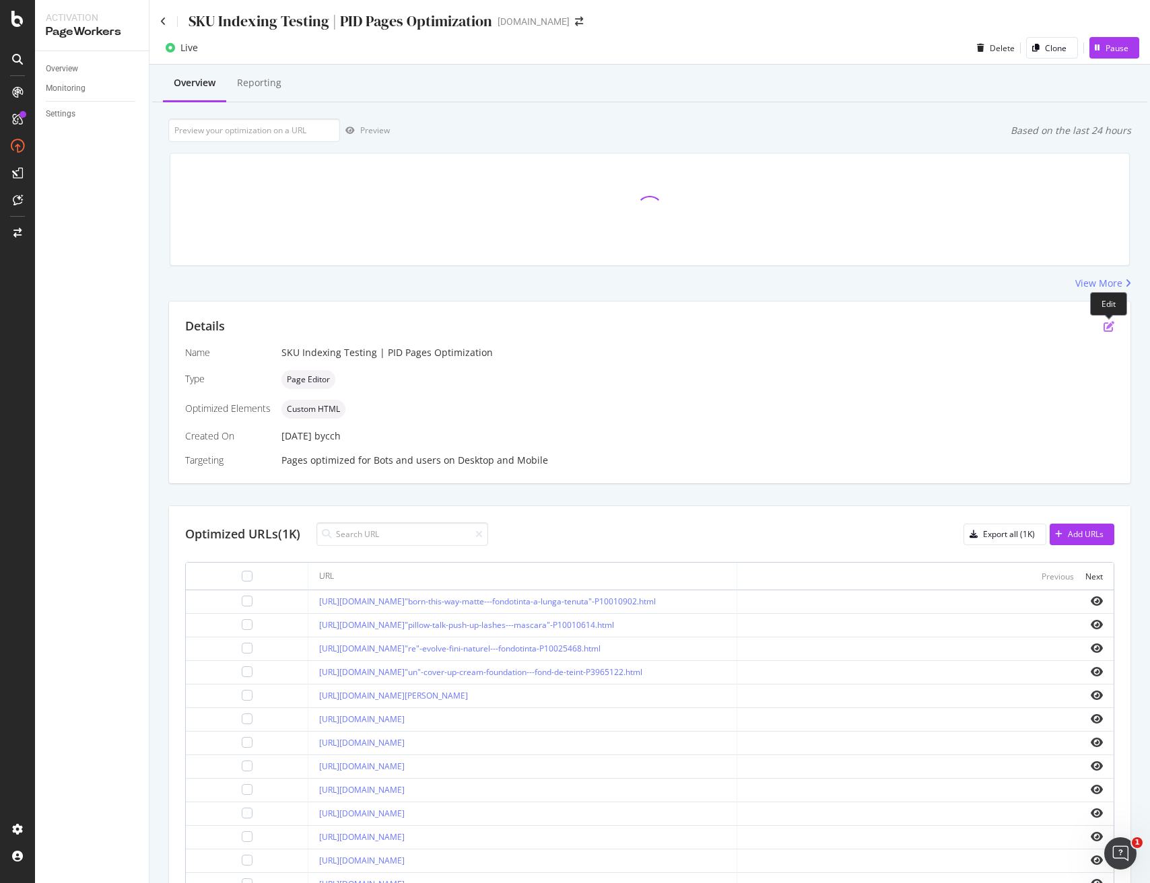
click at [1109, 329] on icon "pen-to-square" at bounding box center [1108, 326] width 11 height 11
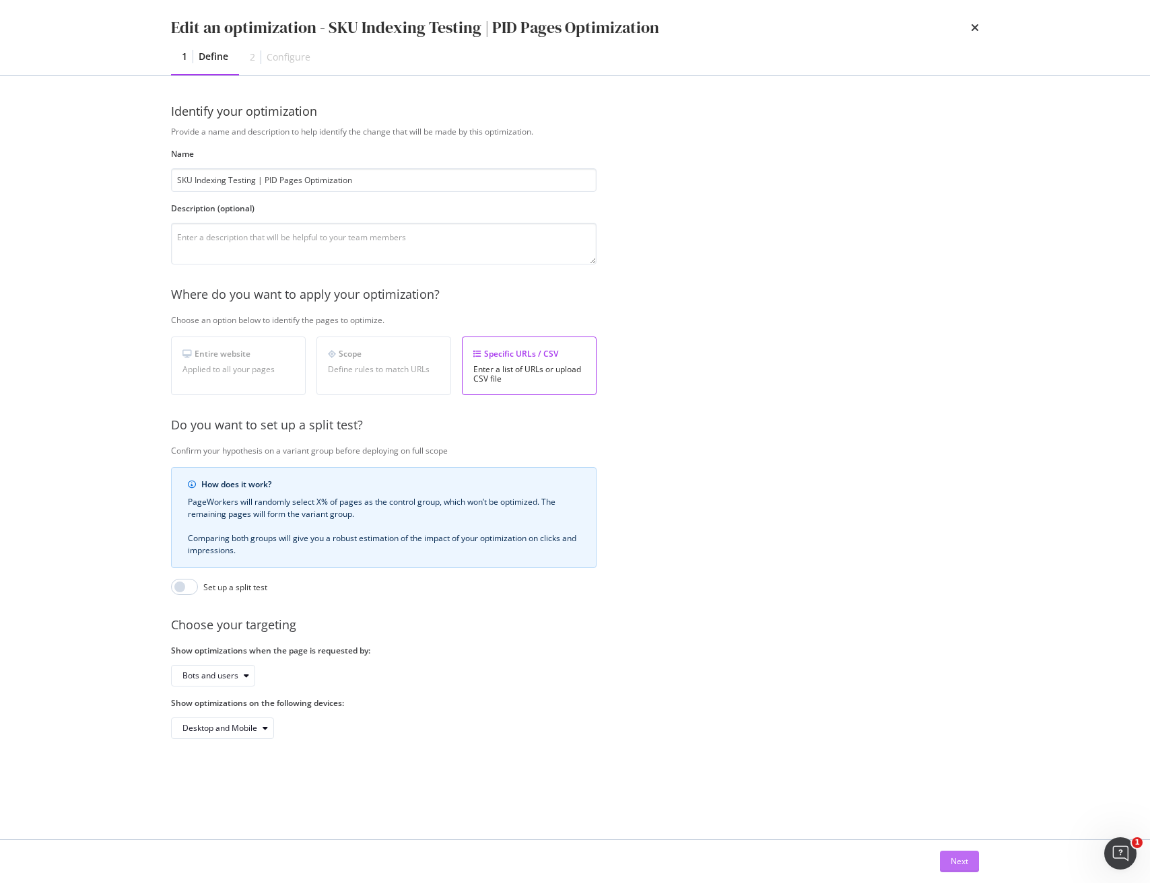
click at [966, 860] on div "Next" at bounding box center [958, 860] width 17 height 11
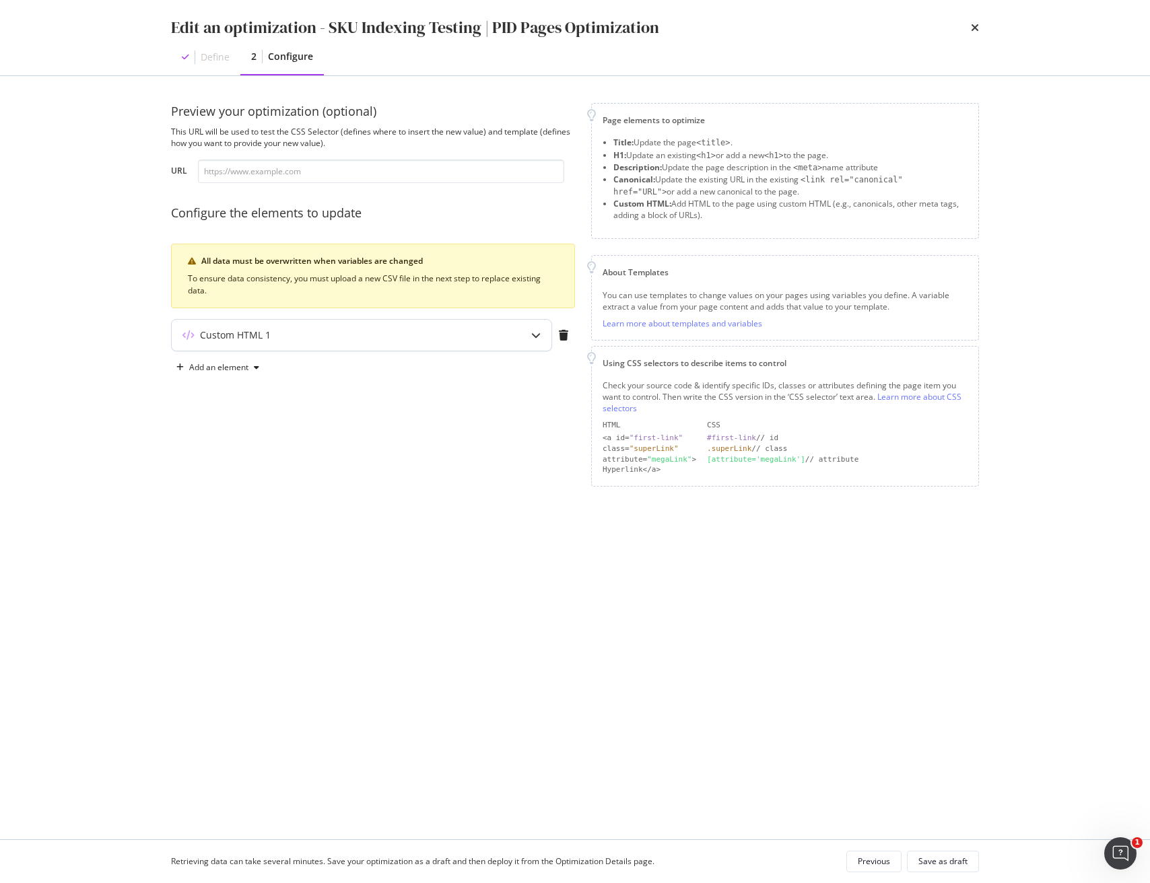
click at [289, 347] on div "Custom HTML 1" at bounding box center [362, 335] width 380 height 31
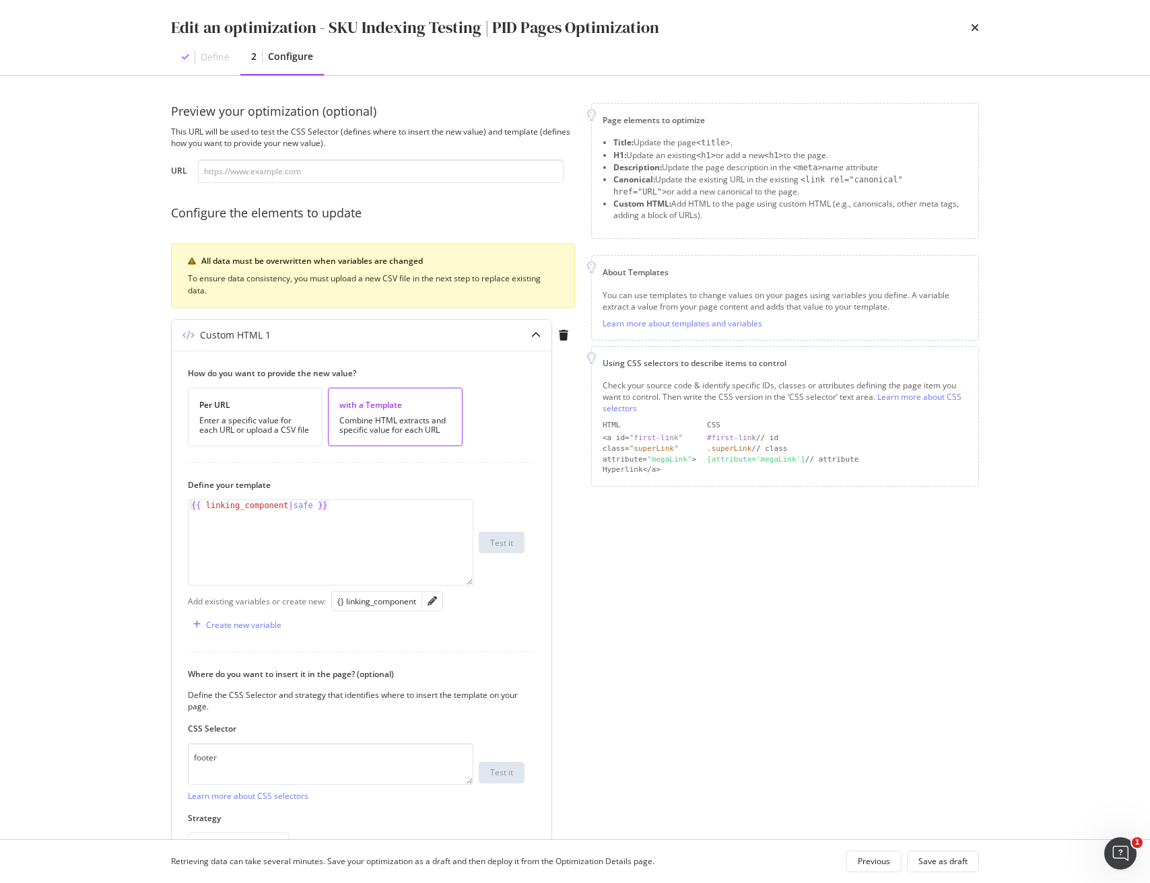
type textarea "{{ linking_component|safe }}"
drag, startPoint x: 354, startPoint y: 511, endPoint x: 27, endPoint y: 503, distance: 327.2
click at [27, 503] on div "Edit an optimization - SKU Indexing Testing | PID Pages Optimization Define 2 C…" at bounding box center [575, 441] width 1150 height 883
click at [232, 539] on div "{{ linking_component | safe }}" at bounding box center [330, 553] width 284 height 106
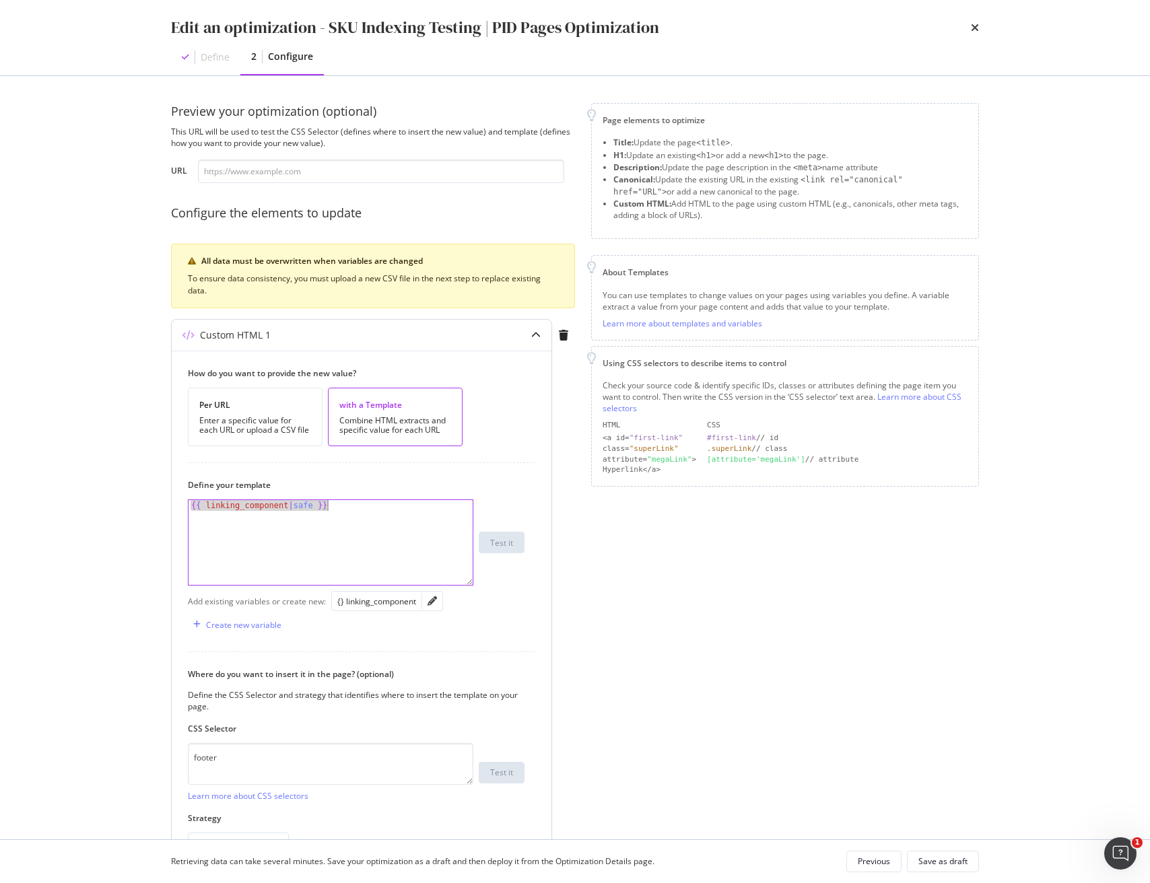
click at [240, 509] on div "{{ linking_component | safe }}" at bounding box center [330, 553] width 284 height 106
click at [975, 29] on icon "times" at bounding box center [975, 27] width 8 height 11
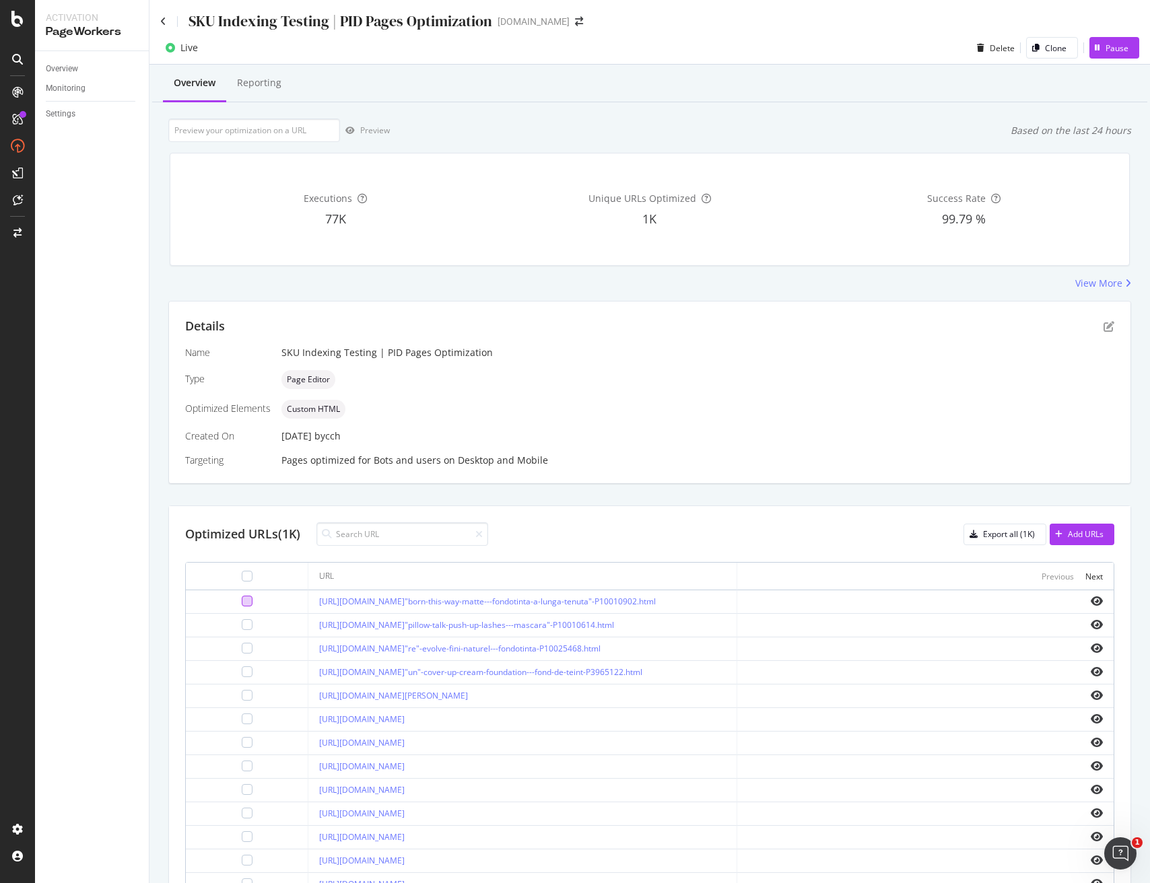
click at [242, 604] on div at bounding box center [247, 601] width 11 height 11
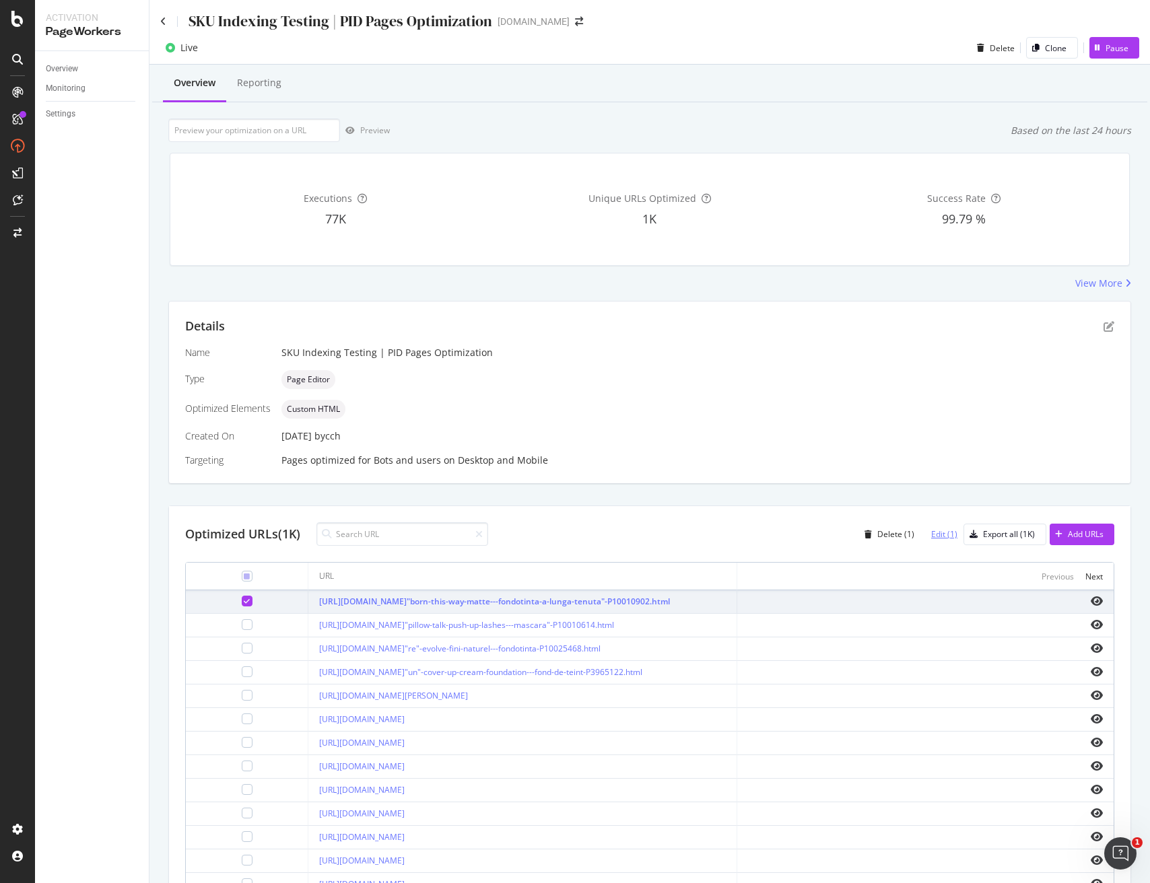
click at [942, 539] on div "Edit (1)" at bounding box center [944, 533] width 26 height 11
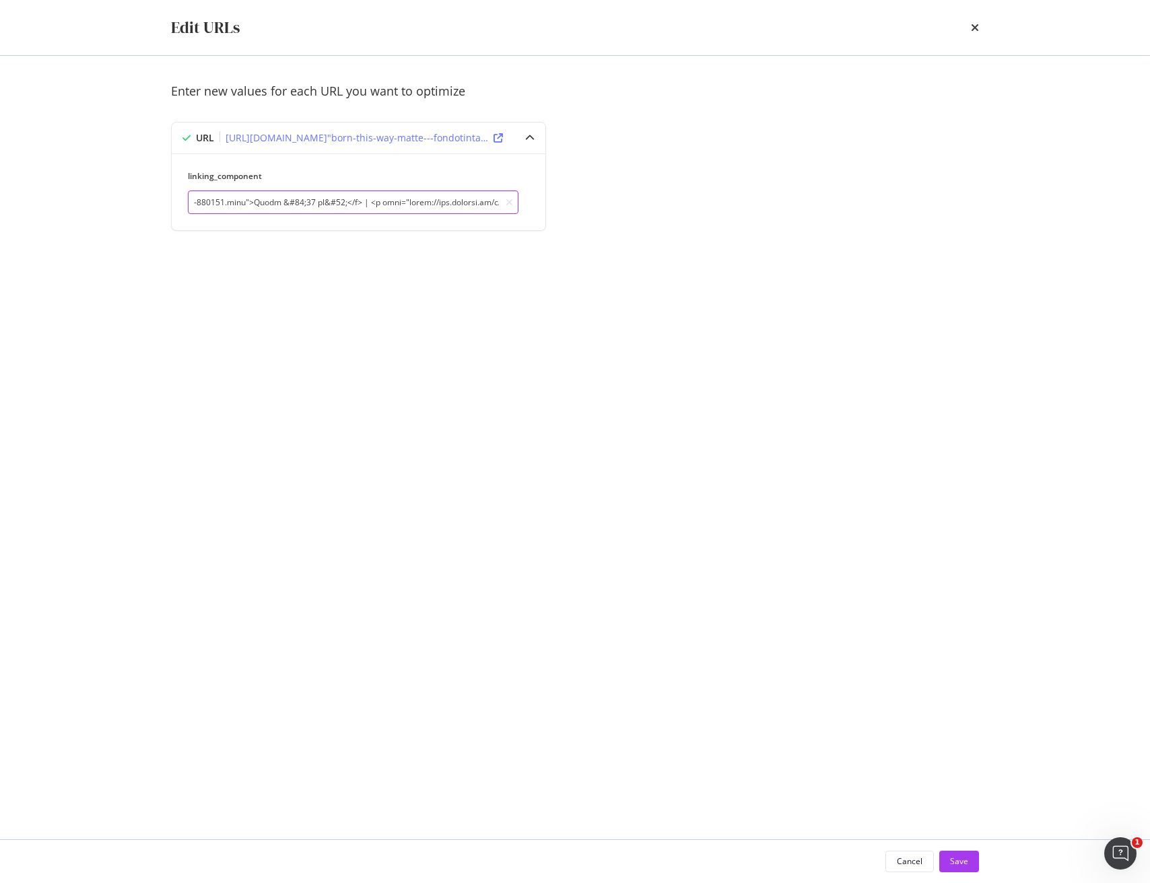
scroll to position [0, 13346]
drag, startPoint x: 197, startPoint y: 201, endPoint x: 573, endPoint y: 201, distance: 376.2
click at [573, 201] on div "Enter new values for each URL you want to optimize URL [URL][DOMAIN_NAME]"born-…" at bounding box center [575, 173] width 808 height 180
click at [682, 346] on div "Enter new values for each URL you want to optimize URL [URL][DOMAIN_NAME]"born-…" at bounding box center [575, 448] width 808 height 730
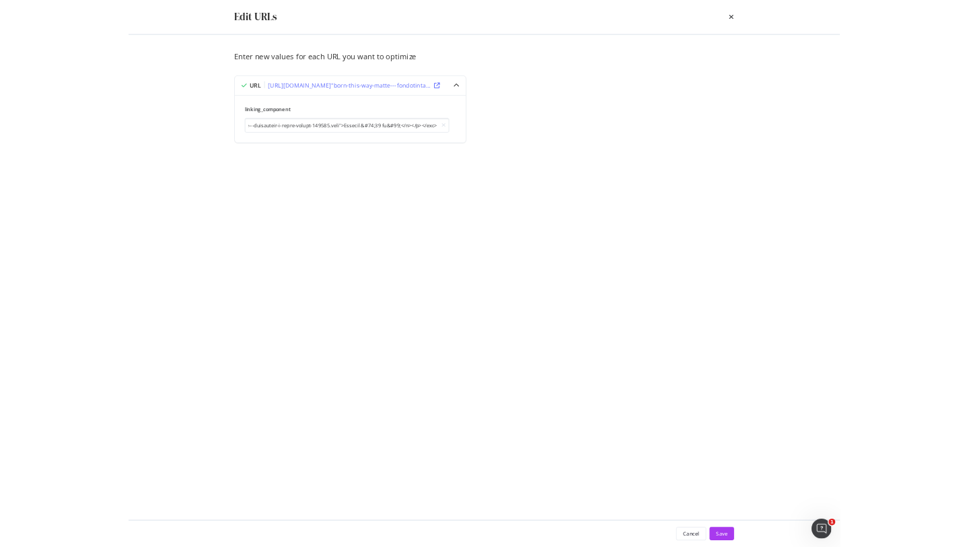
scroll to position [0, 0]
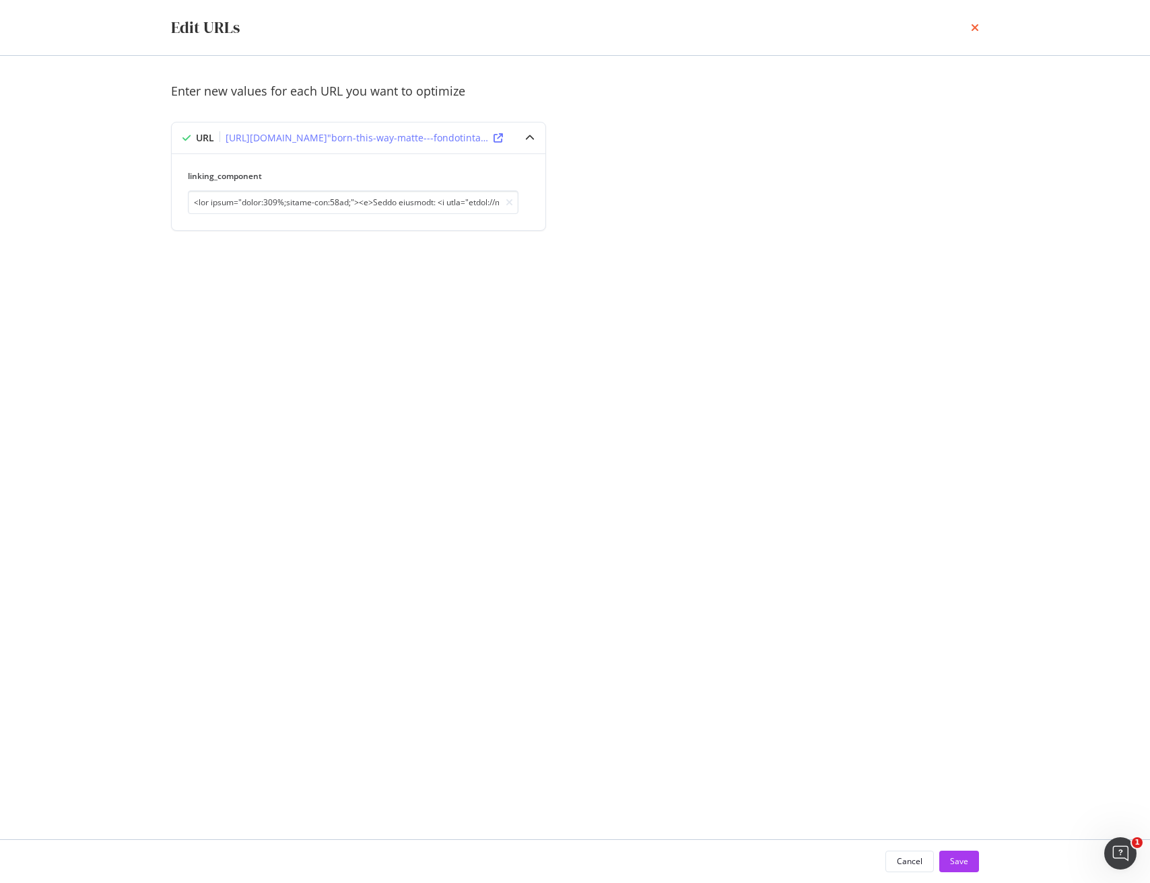
click at [975, 27] on icon "times" at bounding box center [975, 27] width 8 height 11
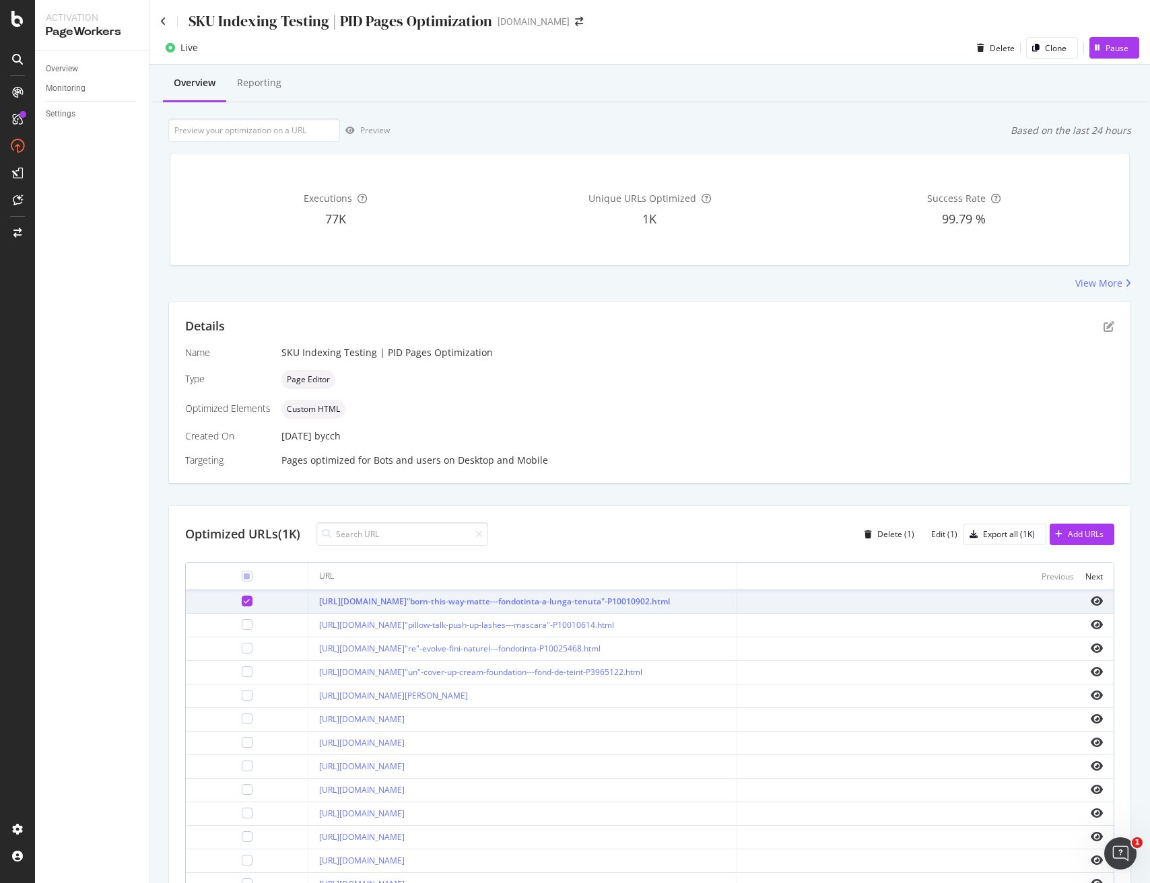
click at [244, 600] on icon at bounding box center [247, 601] width 6 height 7
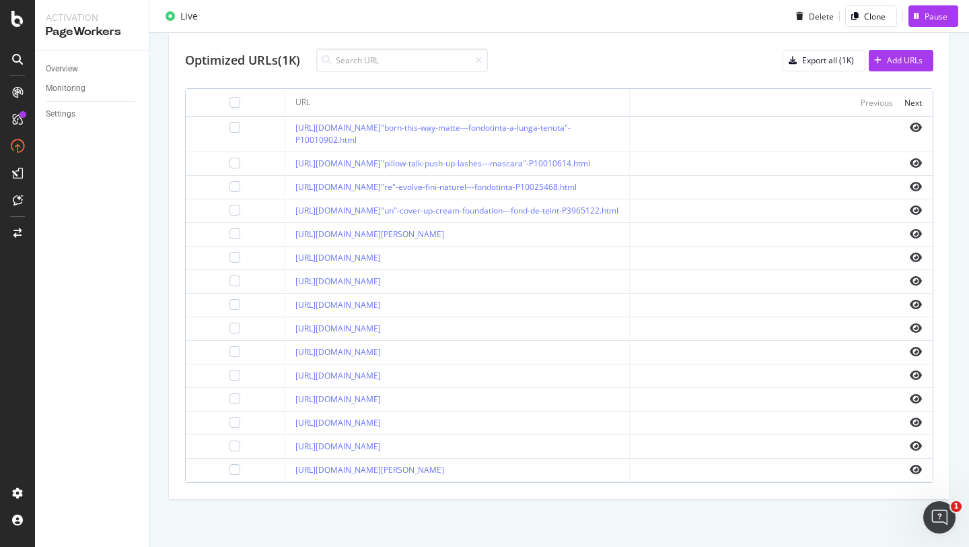
scroll to position [289, 0]
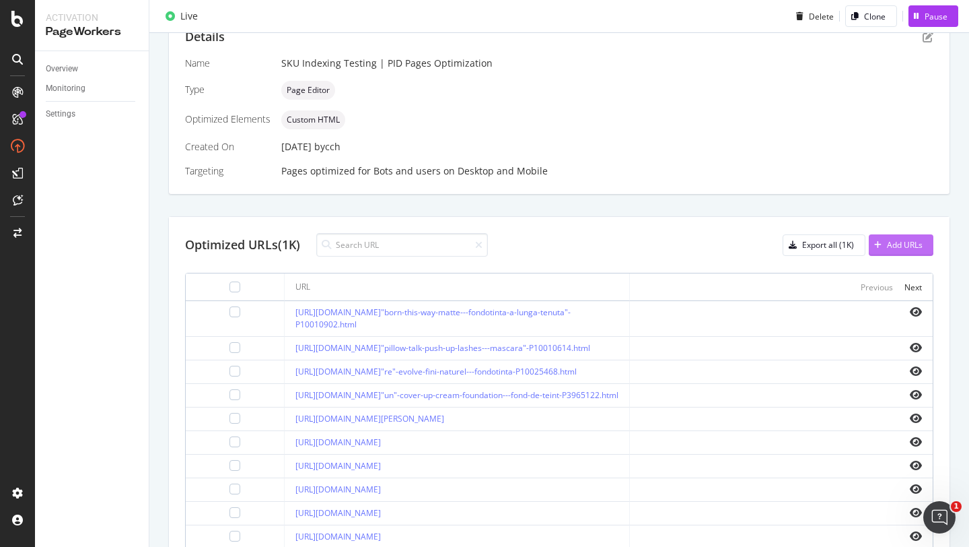
click at [901, 240] on div "Add URLs" at bounding box center [905, 244] width 36 height 11
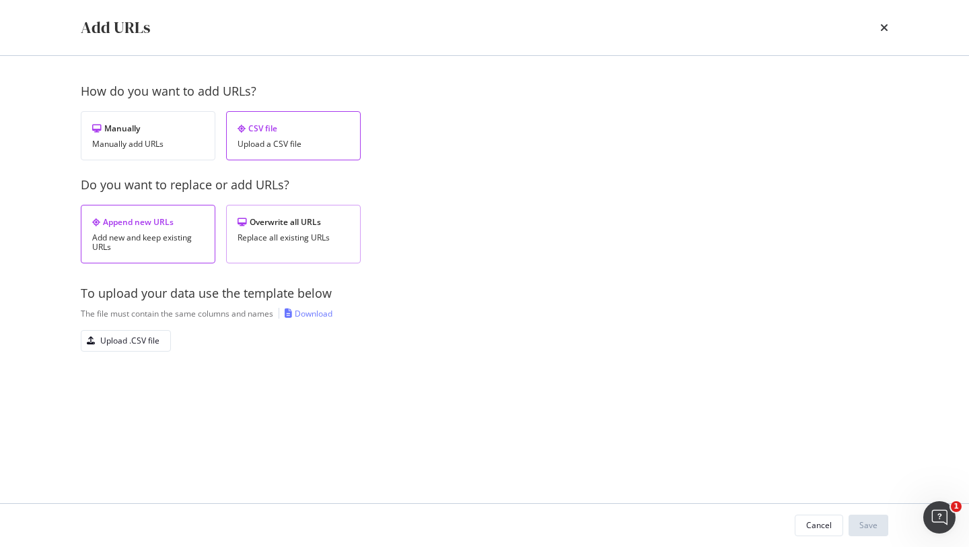
click at [277, 234] on div "Replace all existing URLs" at bounding box center [294, 237] width 112 height 9
drag, startPoint x: 106, startPoint y: 320, endPoint x: 110, endPoint y: 330, distance: 10.3
click at [107, 321] on div "To upload your data use the template below The file must contain the same colum…" at bounding box center [485, 318] width 808 height 67
click at [806, 523] on button "Cancel" at bounding box center [819, 525] width 48 height 22
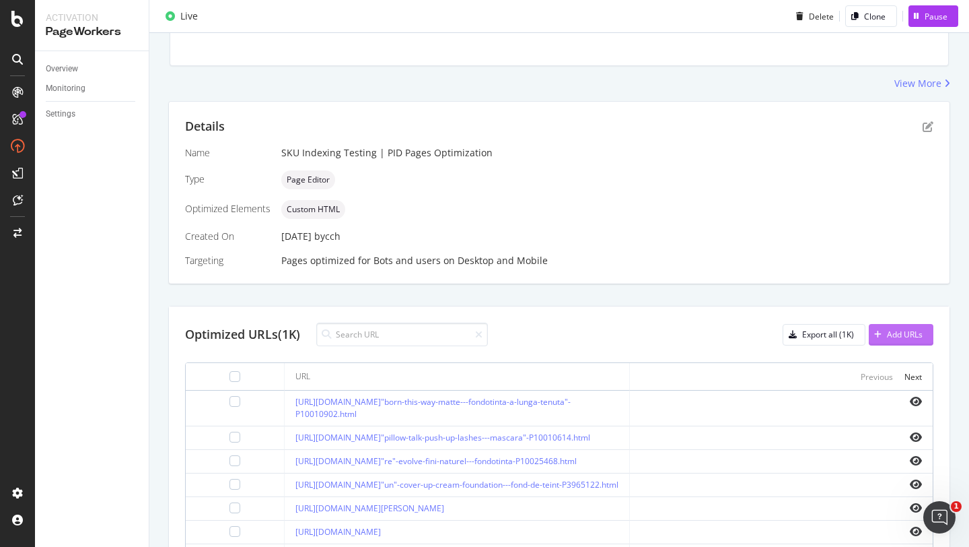
scroll to position [201, 0]
click at [908, 334] on div "Add URLs" at bounding box center [905, 332] width 36 height 11
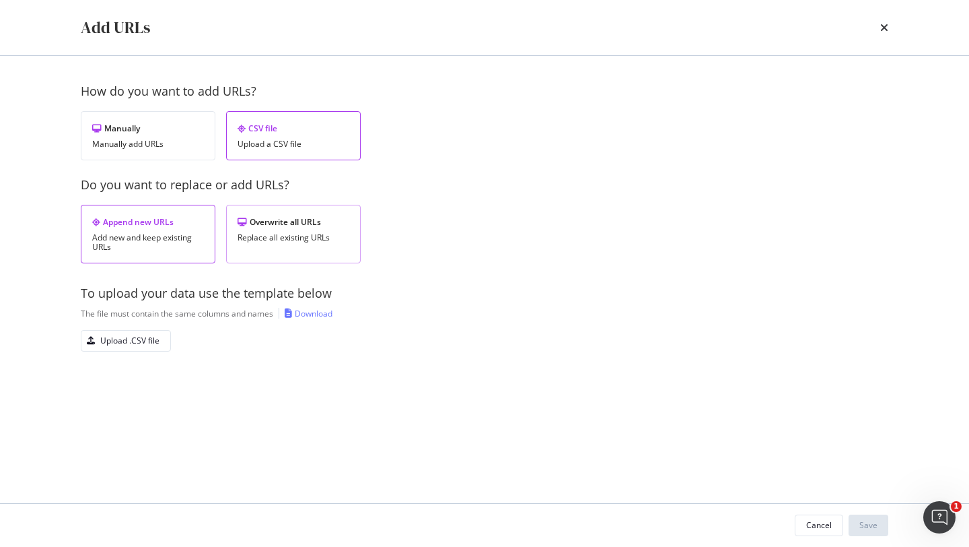
click at [308, 233] on div "Replace all existing URLs" at bounding box center [294, 237] width 112 height 9
click at [827, 524] on div "Cancel" at bounding box center [819, 524] width 26 height 11
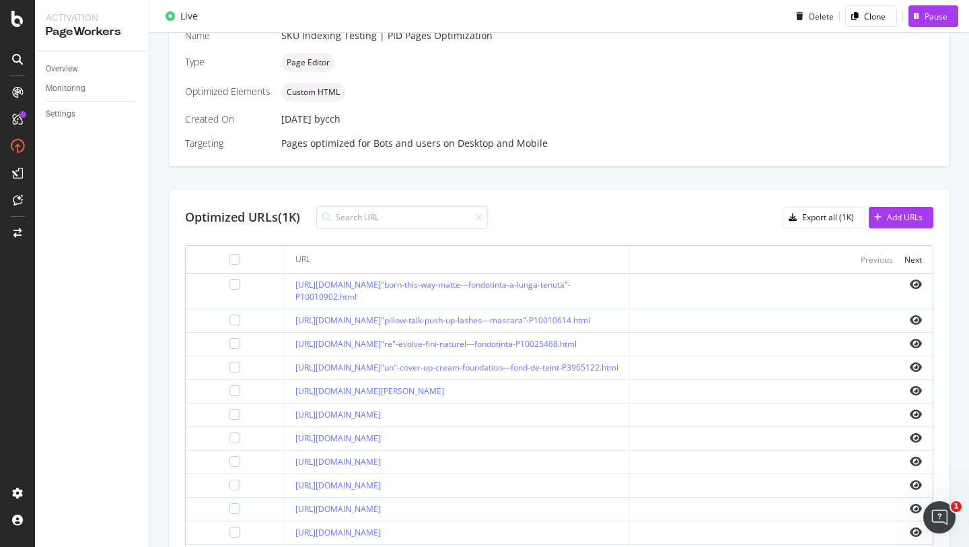
scroll to position [388, 0]
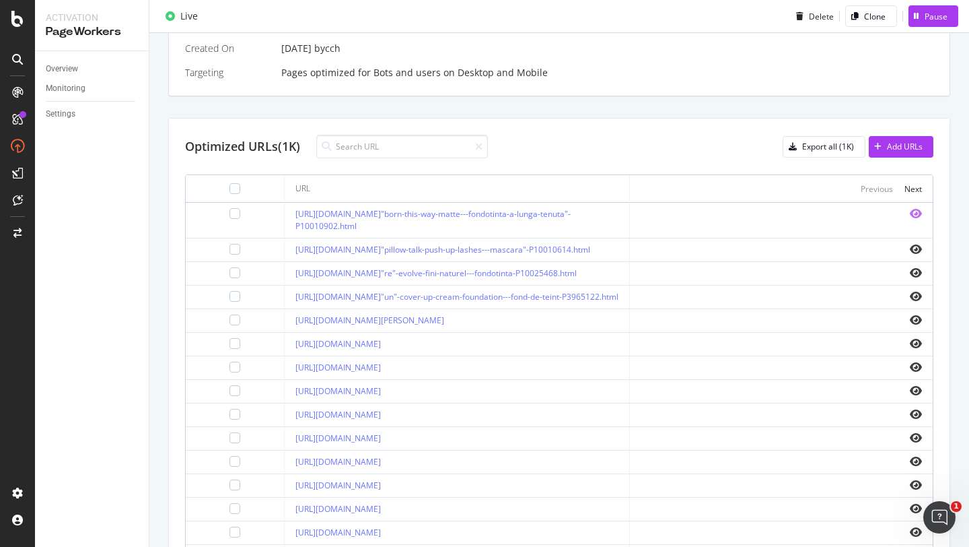
click at [916, 216] on icon "eye" at bounding box center [916, 213] width 12 height 11
click at [915, 385] on icon "eye" at bounding box center [916, 390] width 12 height 11
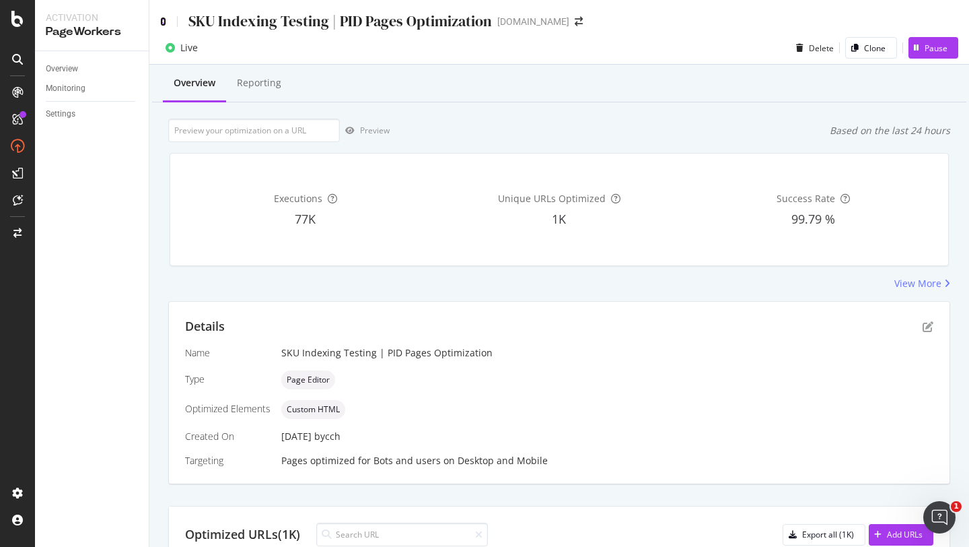
click at [162, 22] on icon at bounding box center [163, 21] width 6 height 9
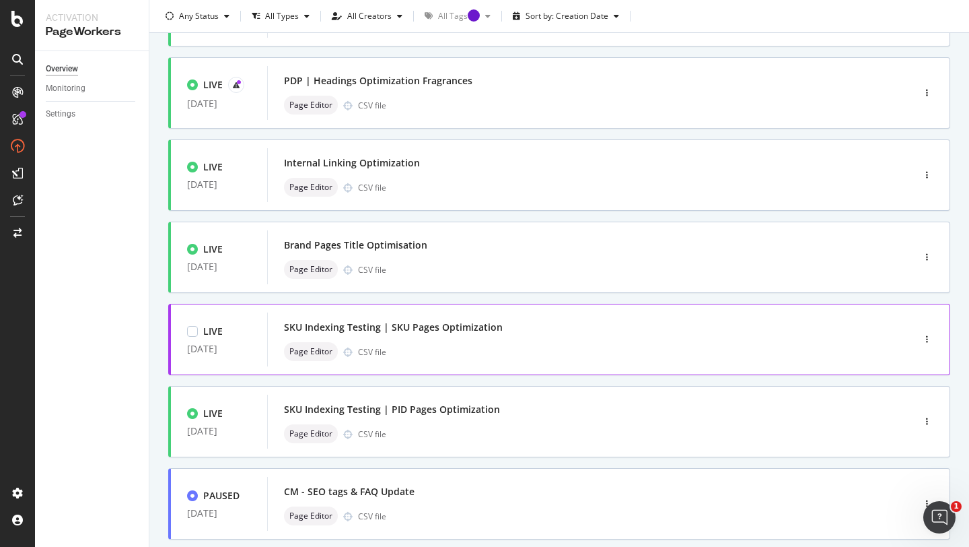
scroll to position [178, 0]
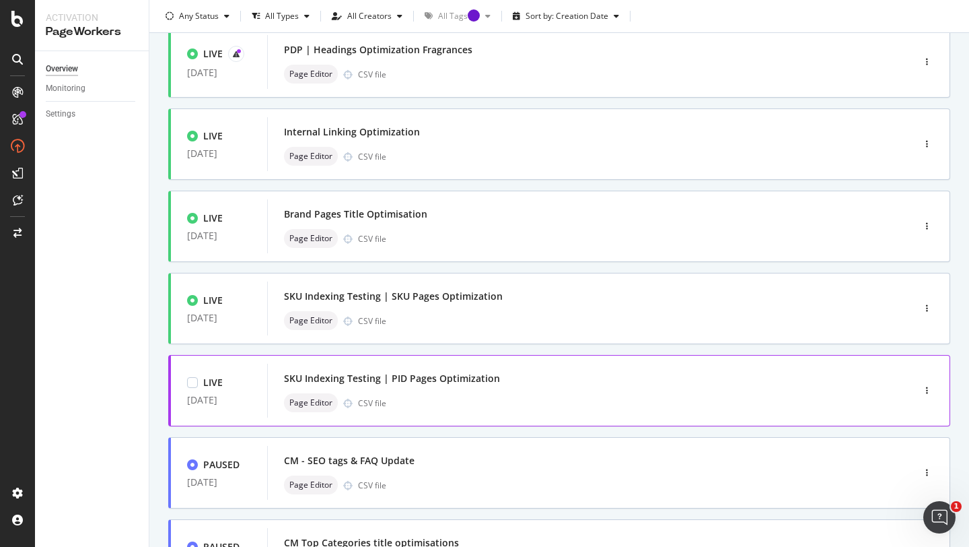
click at [583, 382] on div "SKU Indexing Testing | PID Pages Optimization" at bounding box center [570, 378] width 572 height 19
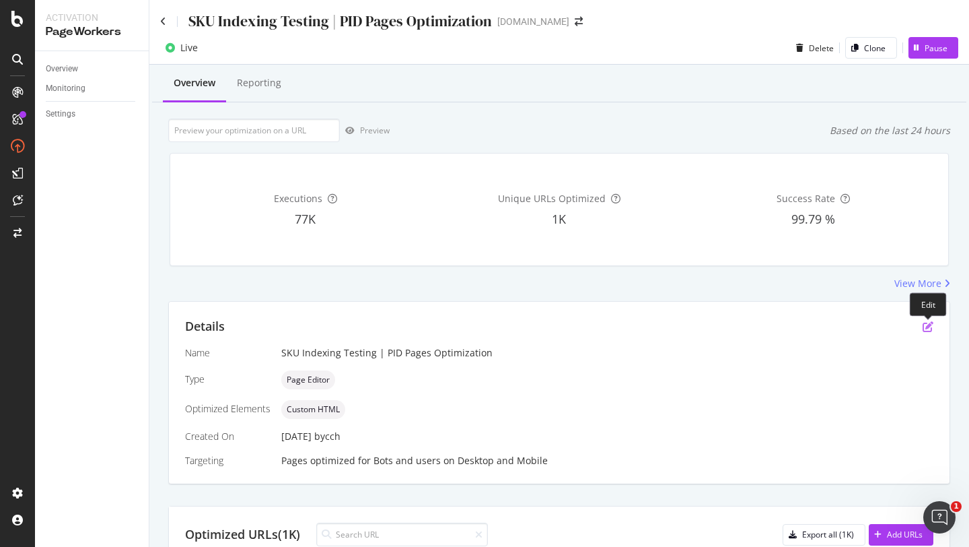
click at [929, 327] on icon "pen-to-square" at bounding box center [928, 326] width 11 height 11
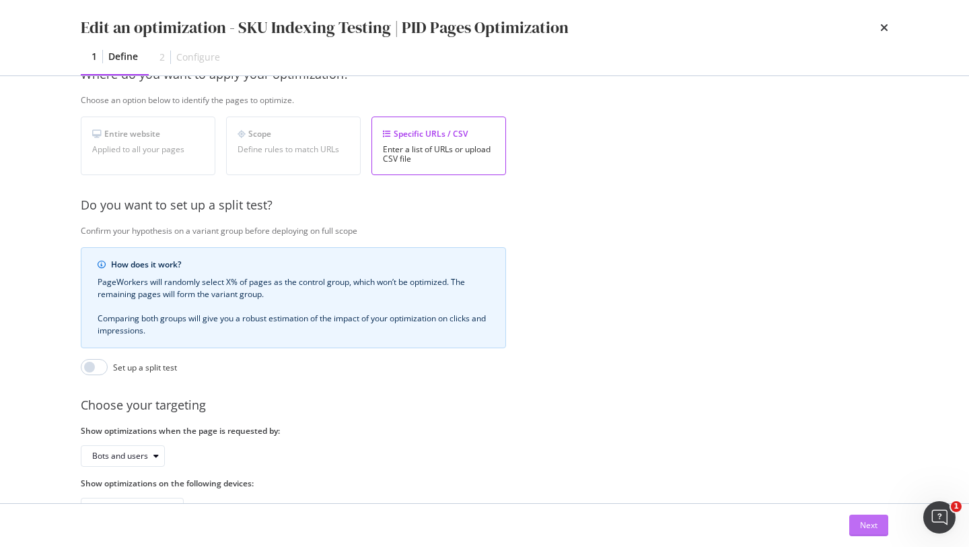
scroll to position [225, 0]
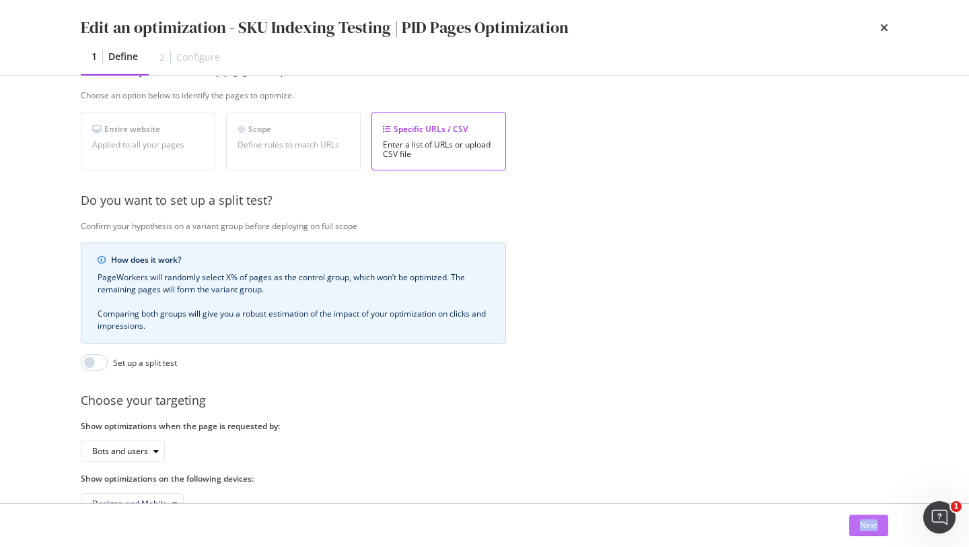
click at [864, 533] on div "Next" at bounding box center [868, 525] width 17 height 20
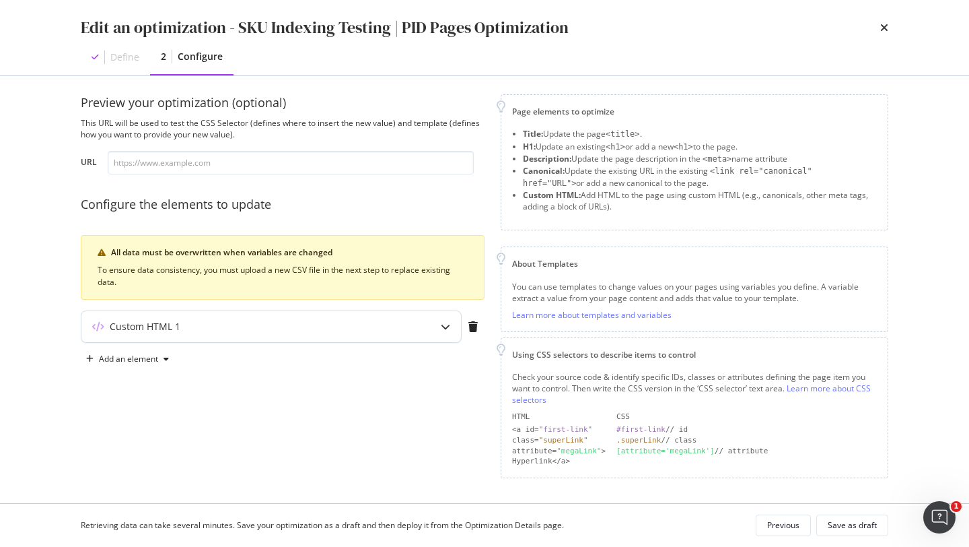
click at [266, 326] on div "Custom HTML 1" at bounding box center [244, 326] width 326 height 13
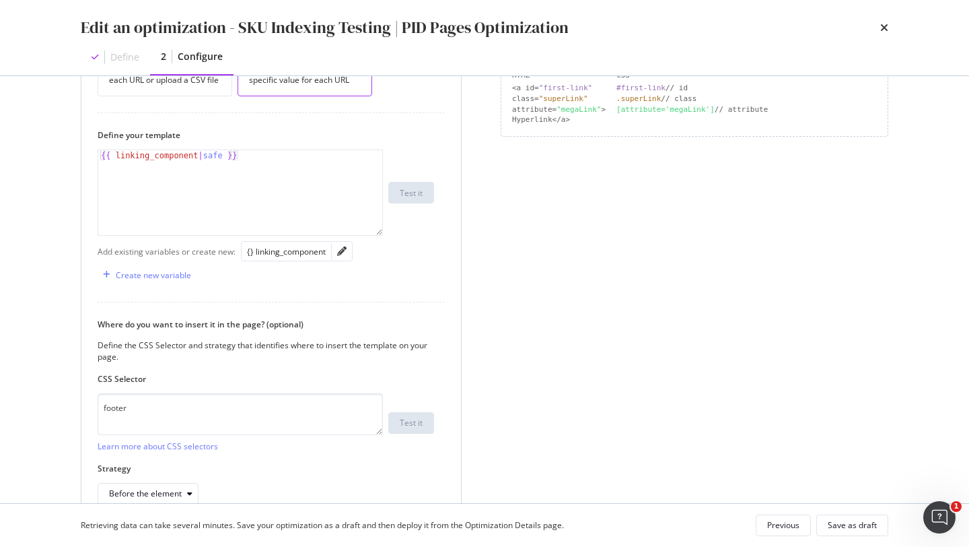
scroll to position [353, 0]
drag, startPoint x: 95, startPoint y: 376, endPoint x: 174, endPoint y: 386, distance: 80.1
click at [174, 386] on div "How do you want to provide the new value? Per URL Enter a specific value for ea…" at bounding box center [271, 258] width 380 height 520
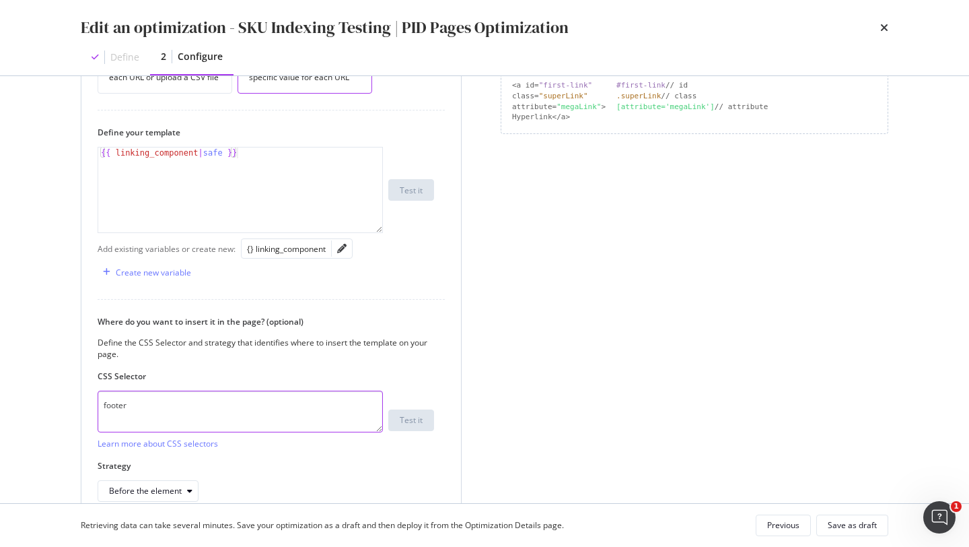
drag, startPoint x: 139, startPoint y: 415, endPoint x: 173, endPoint y: 407, distance: 34.8
click at [139, 415] on textarea "footer" at bounding box center [240, 411] width 285 height 42
drag, startPoint x: 112, startPoint y: 405, endPoint x: -24, endPoint y: 393, distance: 135.8
click at [0, 393] on html "Activation PageWorkers Overview Monitoring Settings SKU Indexing Testing | PID …" at bounding box center [484, 273] width 969 height 547
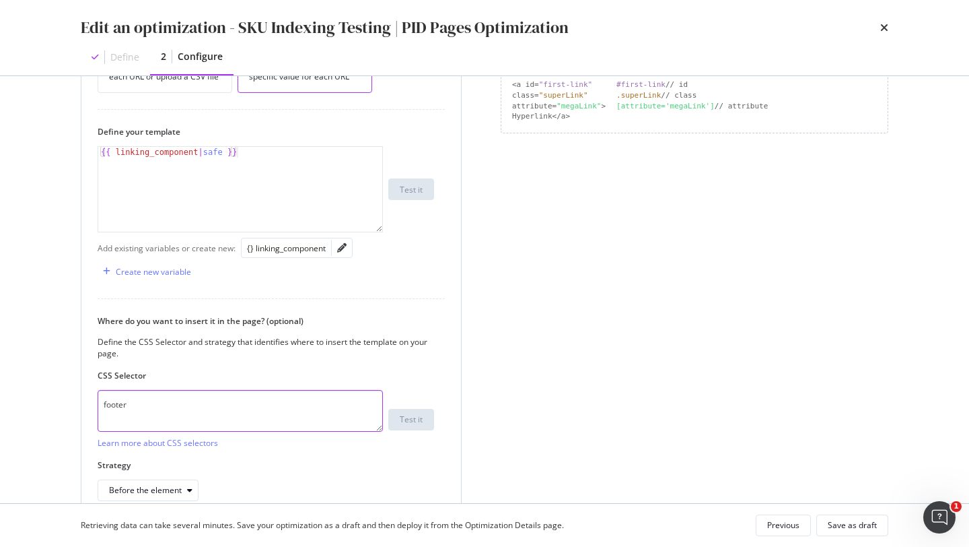
click at [155, 407] on textarea "footer" at bounding box center [240, 411] width 285 height 42
drag, startPoint x: 133, startPoint y: 402, endPoint x: 74, endPoint y: 400, distance: 59.3
click at [74, 400] on div "Preview your optimization (optional) This URL will be used to test the CSS Sele…" at bounding box center [485, 289] width 862 height 427
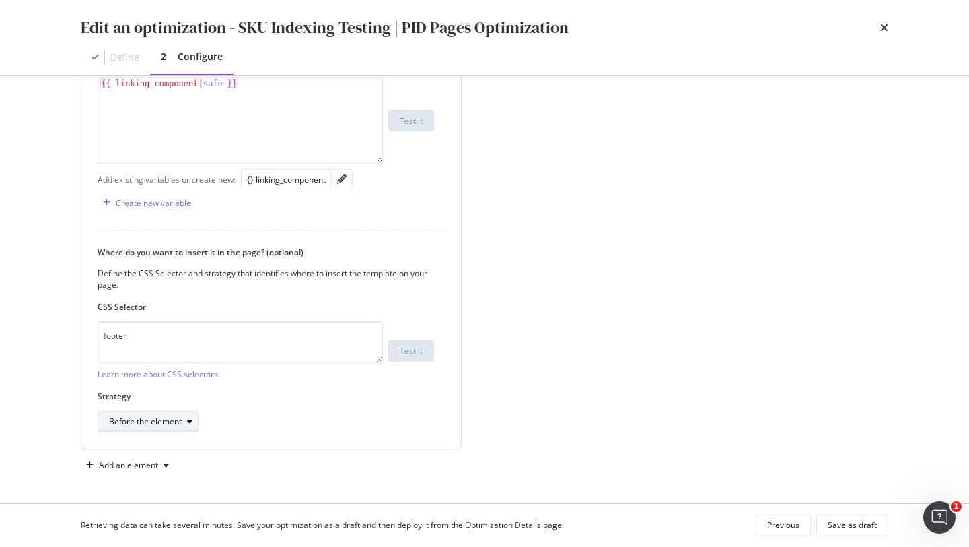
click at [176, 425] on div "Before the element" at bounding box center [145, 421] width 73 height 8
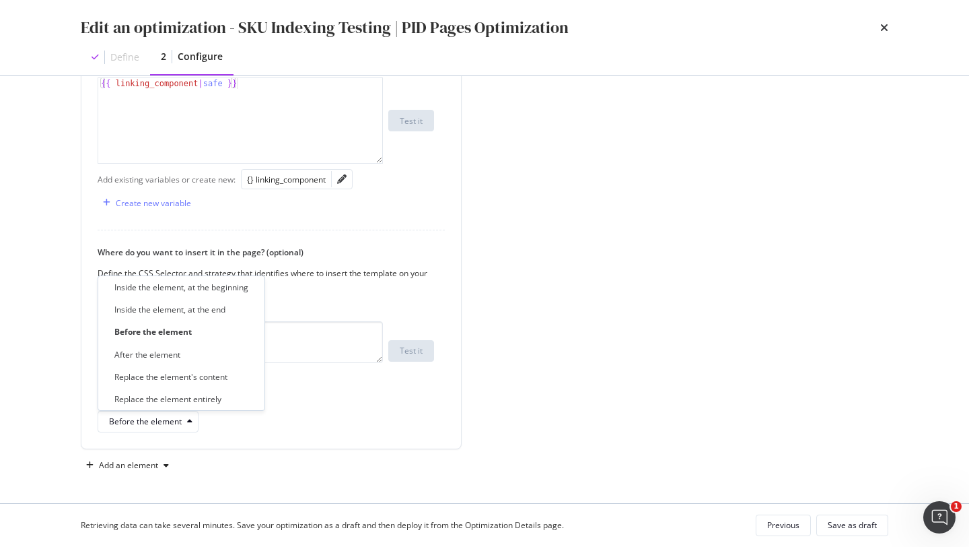
click at [300, 453] on div "Custom HTML 1 How do you want to provide the new value? Per URL Enter a specifi…" at bounding box center [283, 175] width 404 height 557
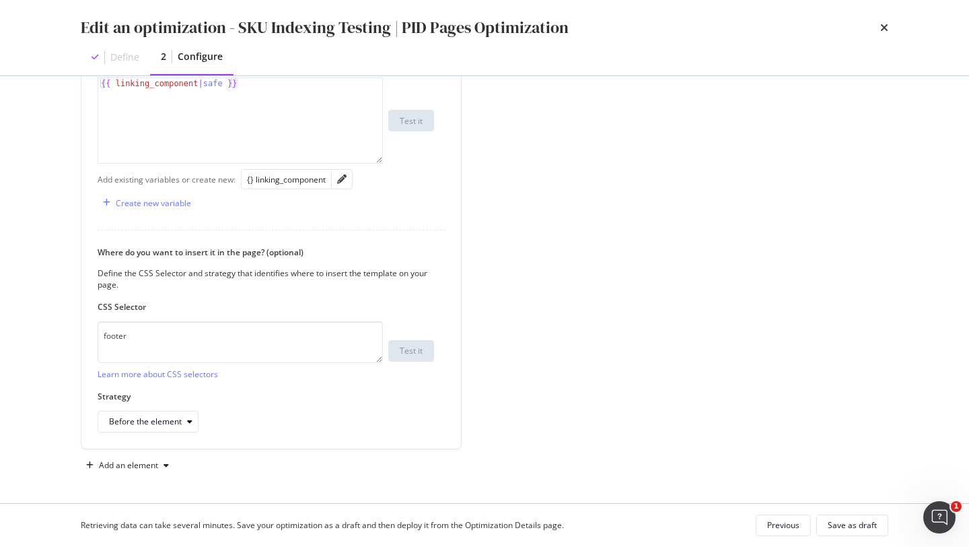
click at [587, 123] on div "Page elements to optimize Title: Update the page <title> . H1: Update an existi…" at bounding box center [695, 78] width 388 height 795
click at [882, 27] on icon "times" at bounding box center [884, 27] width 8 height 11
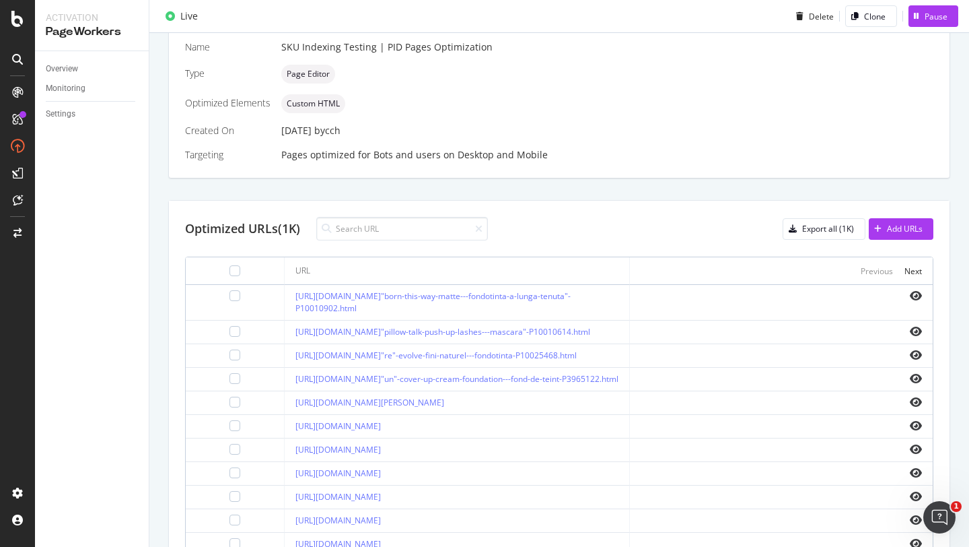
scroll to position [307, 0]
click at [230, 324] on div at bounding box center [235, 329] width 11 height 11
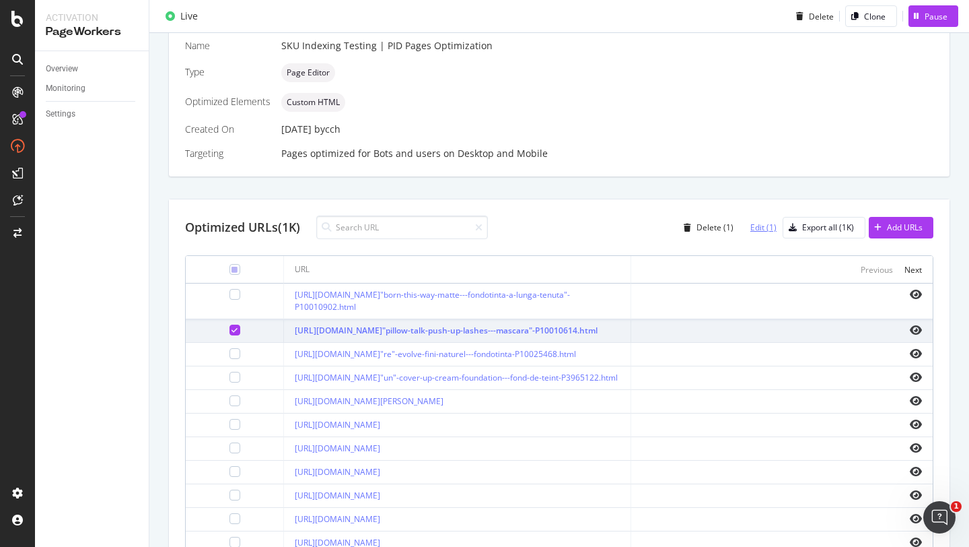
click at [757, 221] on div "Edit (1)" at bounding box center [763, 226] width 26 height 11
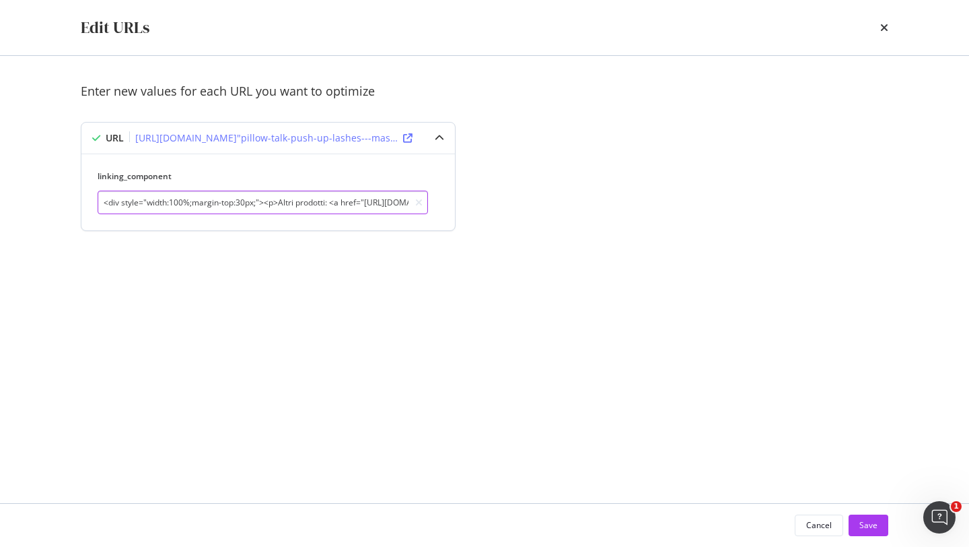
drag, startPoint x: 124, startPoint y: 201, endPoint x: 334, endPoint y: 203, distance: 210.0
click at [334, 203] on input "<div style="width:100%;margin-top:30px;"><p>Altri prodotti: <a href="[URL][DOMA…" at bounding box center [263, 202] width 330 height 24
drag, startPoint x: 306, startPoint y: 202, endPoint x: 409, endPoint y: 190, distance: 104.4
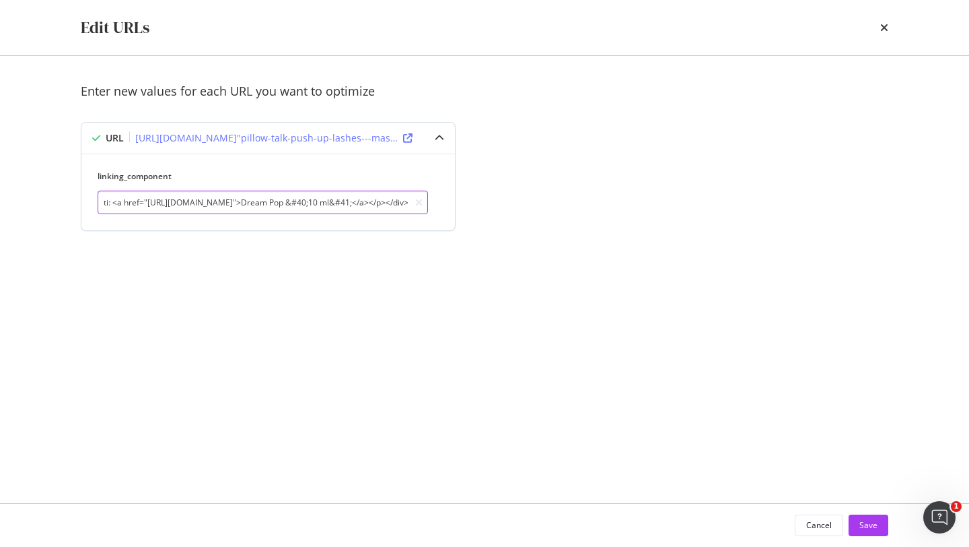
click at [409, 190] on div "linking_component <div style="width:100%;margin-top:30px;"><p>Altri prodotti: <…" at bounding box center [263, 192] width 330 height 44
click at [190, 204] on input "<div style="width:100%;margin-top:30px;"><p>Altri prodotti: <a href="[URL][DOMA…" at bounding box center [263, 202] width 330 height 24
click at [130, 205] on input "<div style="width:100%;margin-top:30px;"><p>Altri prodotti: <a href="[URL][DOMA…" at bounding box center [263, 202] width 330 height 24
drag, startPoint x: 115, startPoint y: 203, endPoint x: 232, endPoint y: 207, distance: 117.2
click at [232, 207] on input "<div style="width:100%;margin-top:30px;"><p>Altri prodotti: <a href="[URL][DOMA…" at bounding box center [263, 202] width 330 height 24
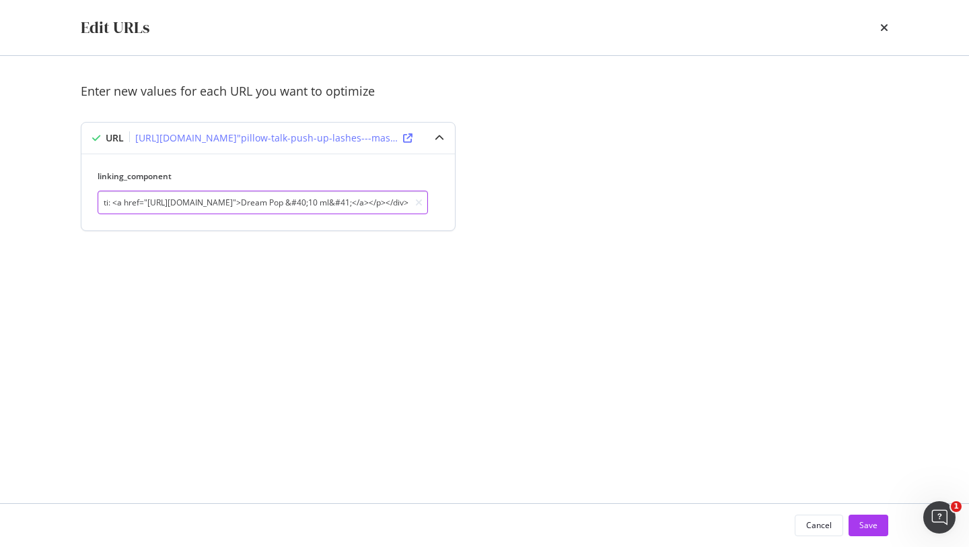
drag, startPoint x: 240, startPoint y: 205, endPoint x: 308, endPoint y: 202, distance: 68.7
click at [308, 202] on input "<div style="width:100%;margin-top:30px;"><p>Altri prodotti: <a href="[URL][DOMA…" at bounding box center [263, 202] width 330 height 24
drag, startPoint x: 383, startPoint y: 203, endPoint x: 450, endPoint y: 202, distance: 67.3
click at [450, 201] on div "linking_component <div style="width:100%;margin-top:30px;"><p>Altri prodotti: <…" at bounding box center [268, 191] width 374 height 77
click at [246, 198] on input "<div style="width:100%;margin-top:30px;"><p>Altri prodotti: <a href="[URL][DOMA…" at bounding box center [263, 202] width 330 height 24
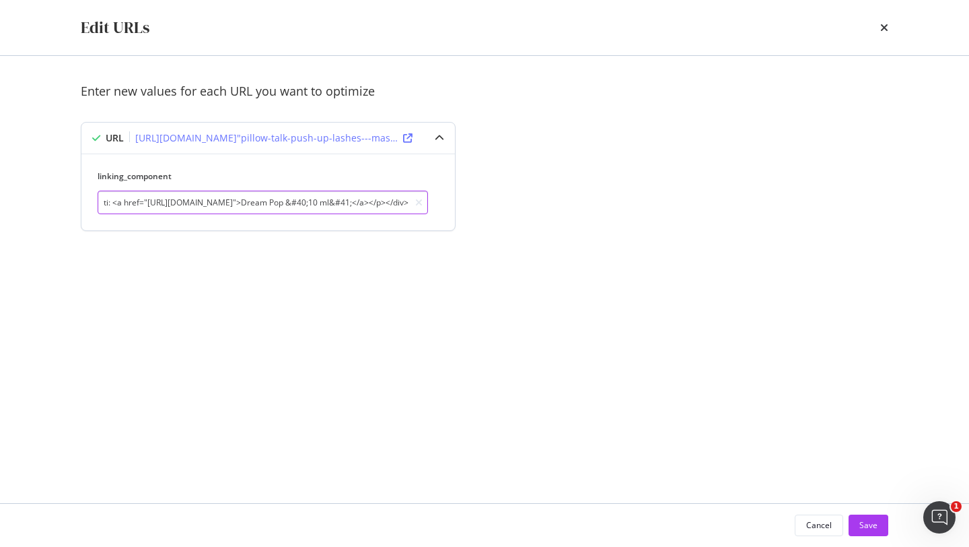
click at [246, 198] on input "<div style="width:100%;margin-top:30px;"><p>Altri prodotti: <a href="[URL][DOMA…" at bounding box center [263, 202] width 330 height 24
click at [881, 30] on icon "times" at bounding box center [884, 27] width 8 height 11
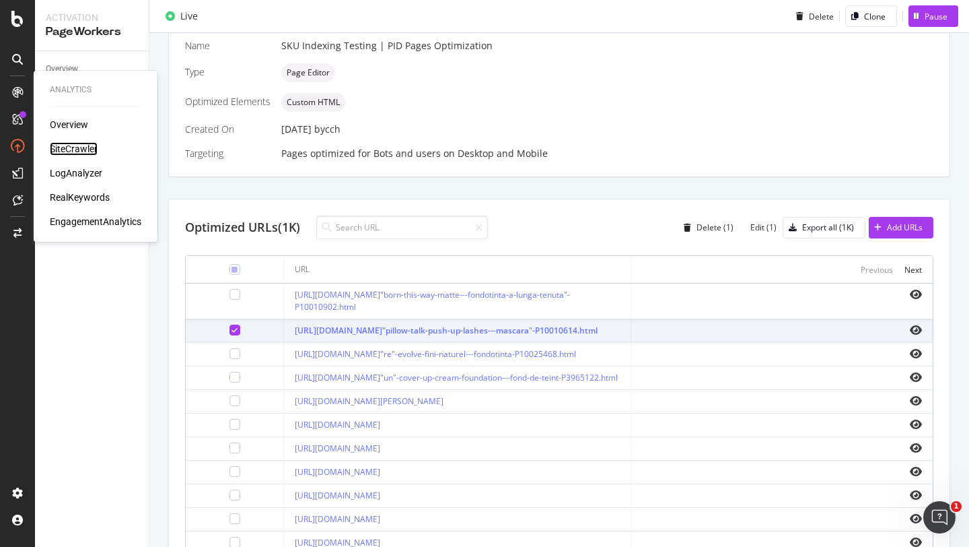
click at [77, 143] on div "SiteCrawler" at bounding box center [74, 148] width 48 height 13
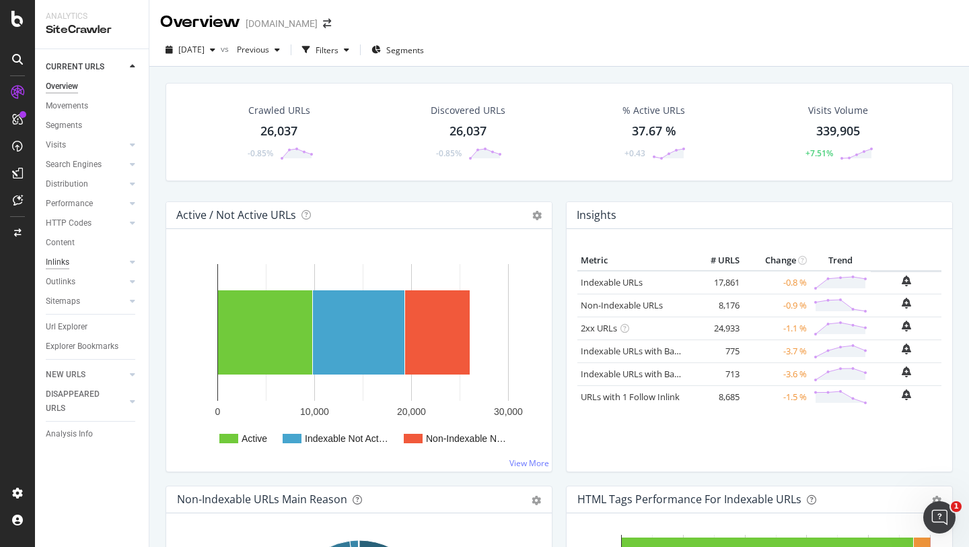
click at [56, 256] on div "Inlinks" at bounding box center [58, 262] width 24 height 14
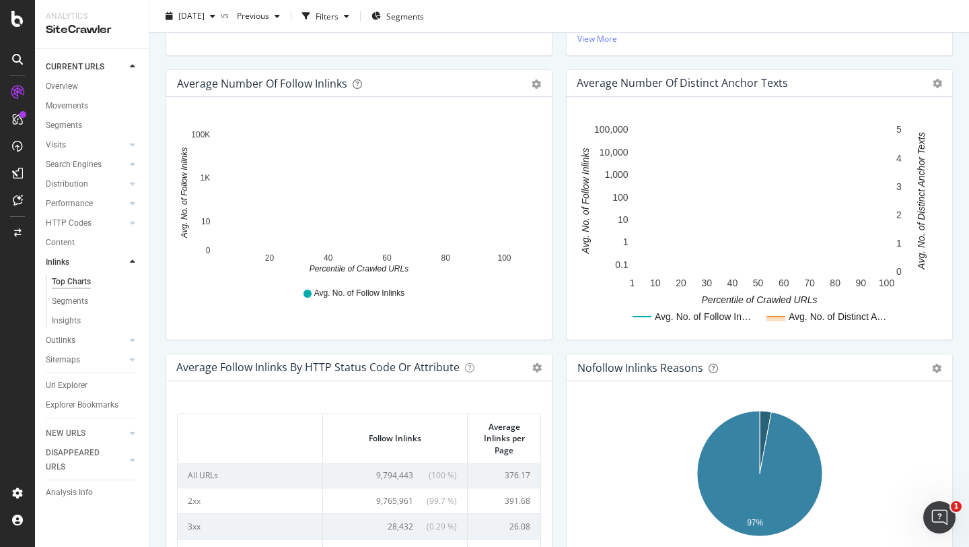
scroll to position [534, 0]
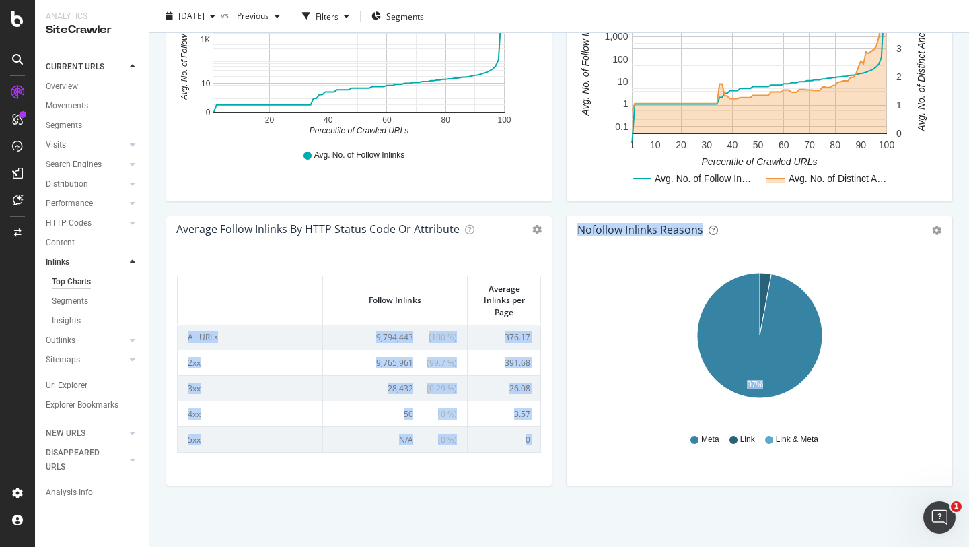
drag, startPoint x: 188, startPoint y: 334, endPoint x: 608, endPoint y: 424, distance: 428.9
click at [608, 424] on div "Inlinks Distribution (Follow vs Nofollow) Pie Table Export as CSV Add to Custom…" at bounding box center [559, 73] width 801 height 852
click at [555, 422] on div "Average Follow Inlinks by HTTP Status Code or Attribute Table Expand Export as …" at bounding box center [359, 357] width 400 height 284
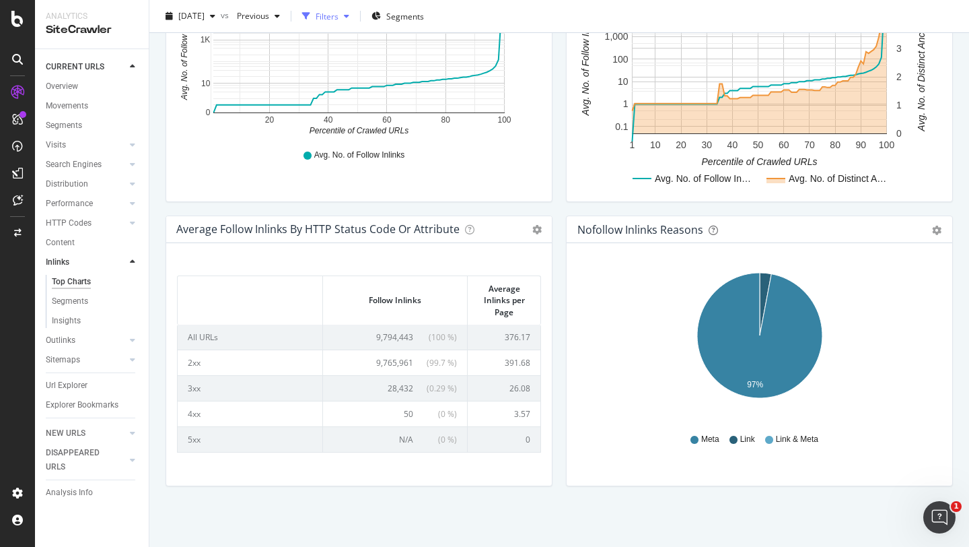
click at [339, 19] on div "Filters" at bounding box center [327, 15] width 23 height 11
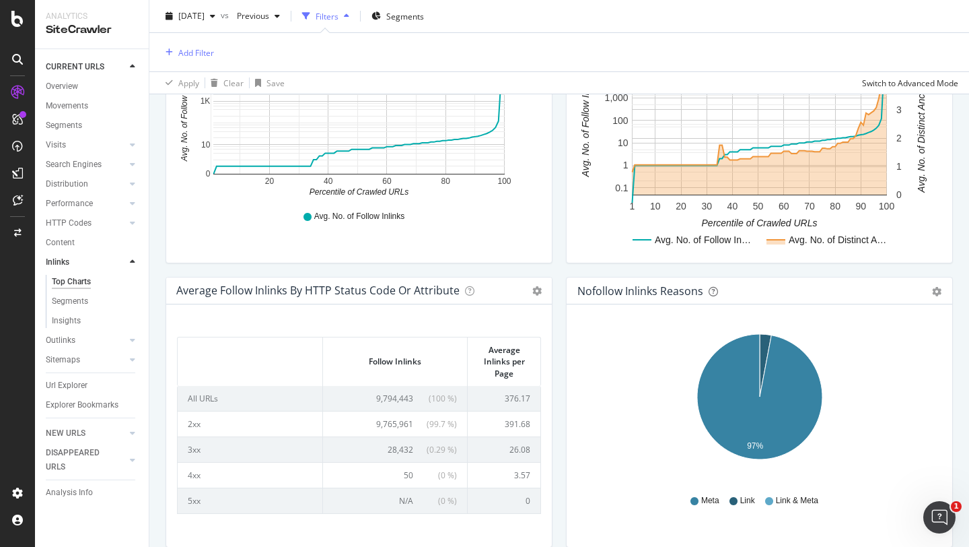
scroll to position [596, 0]
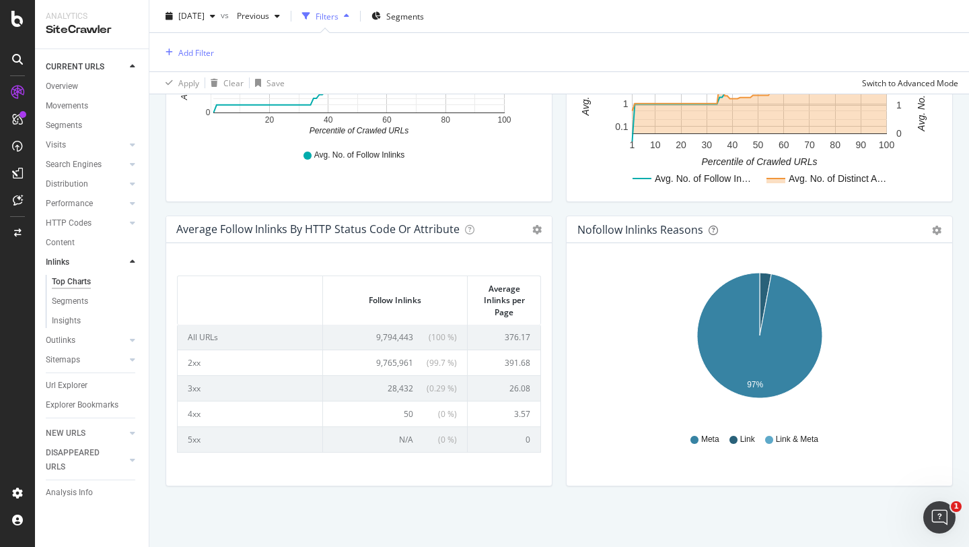
click at [557, 205] on div "Average Number of Follow Inlinks Chart (by Value) Table Export as CSV Add to Cu…" at bounding box center [359, 73] width 400 height 284
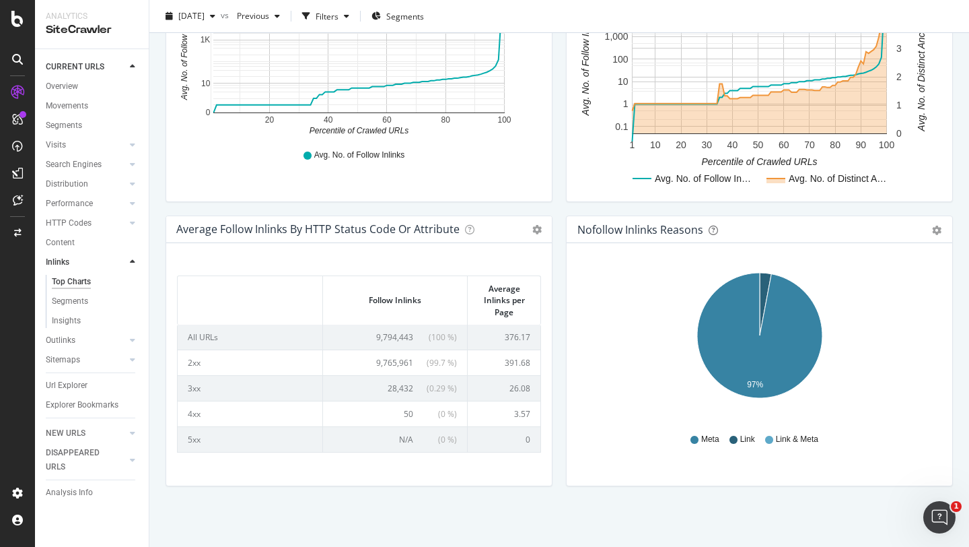
click at [555, 35] on div "Average Number of Follow Inlinks Chart (by Value) Table Export as CSV Add to Cu…" at bounding box center [359, 73] width 400 height 284
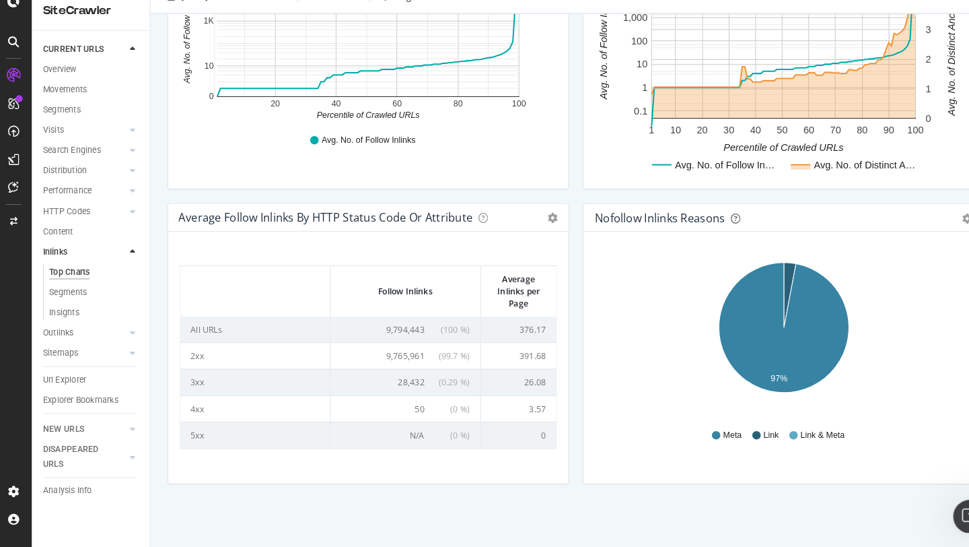
scroll to position [0, 0]
